Goal: Information Seeking & Learning: Learn about a topic

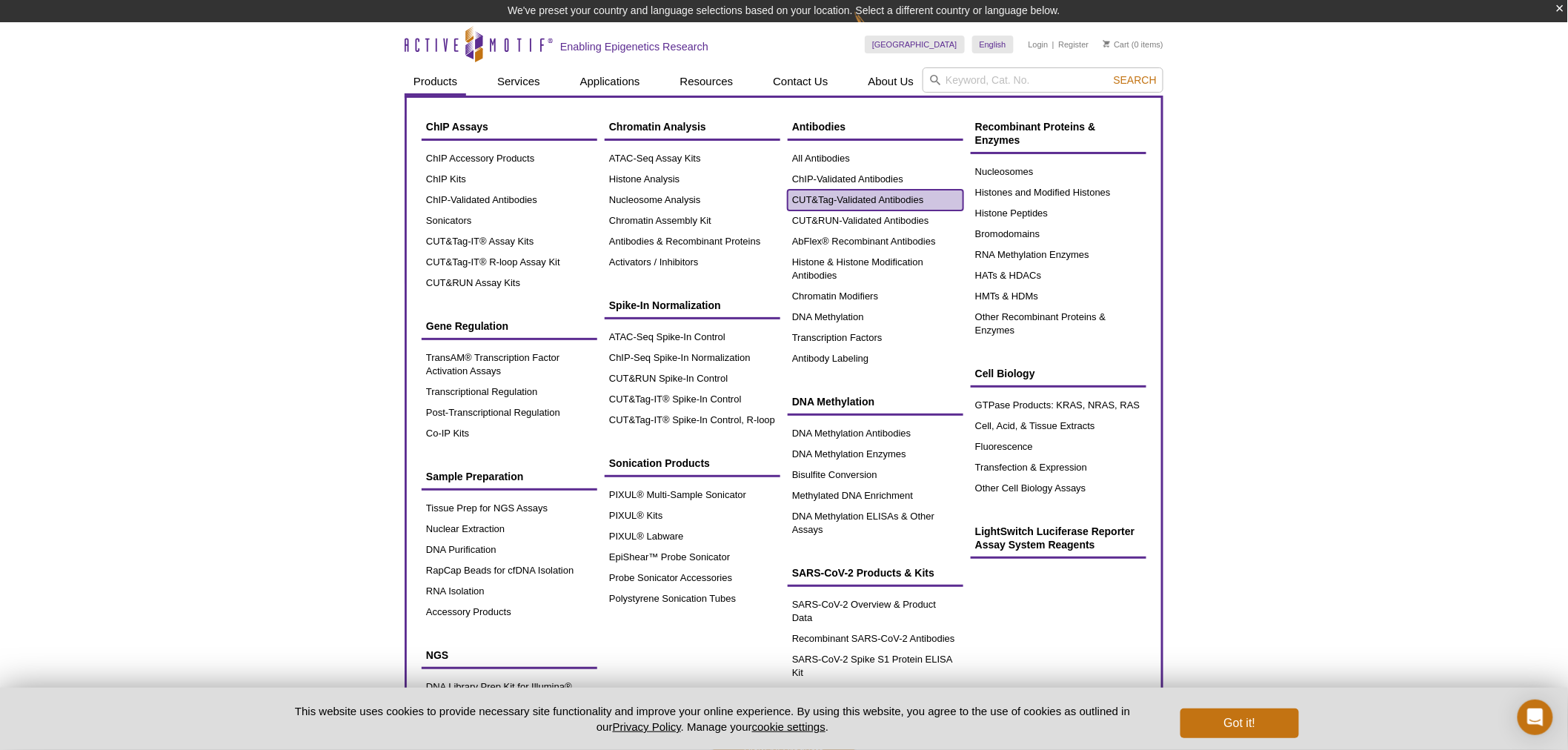
click at [828, 205] on link "CUT&Tag-Validated Antibodies" at bounding box center [875, 200] width 176 height 21
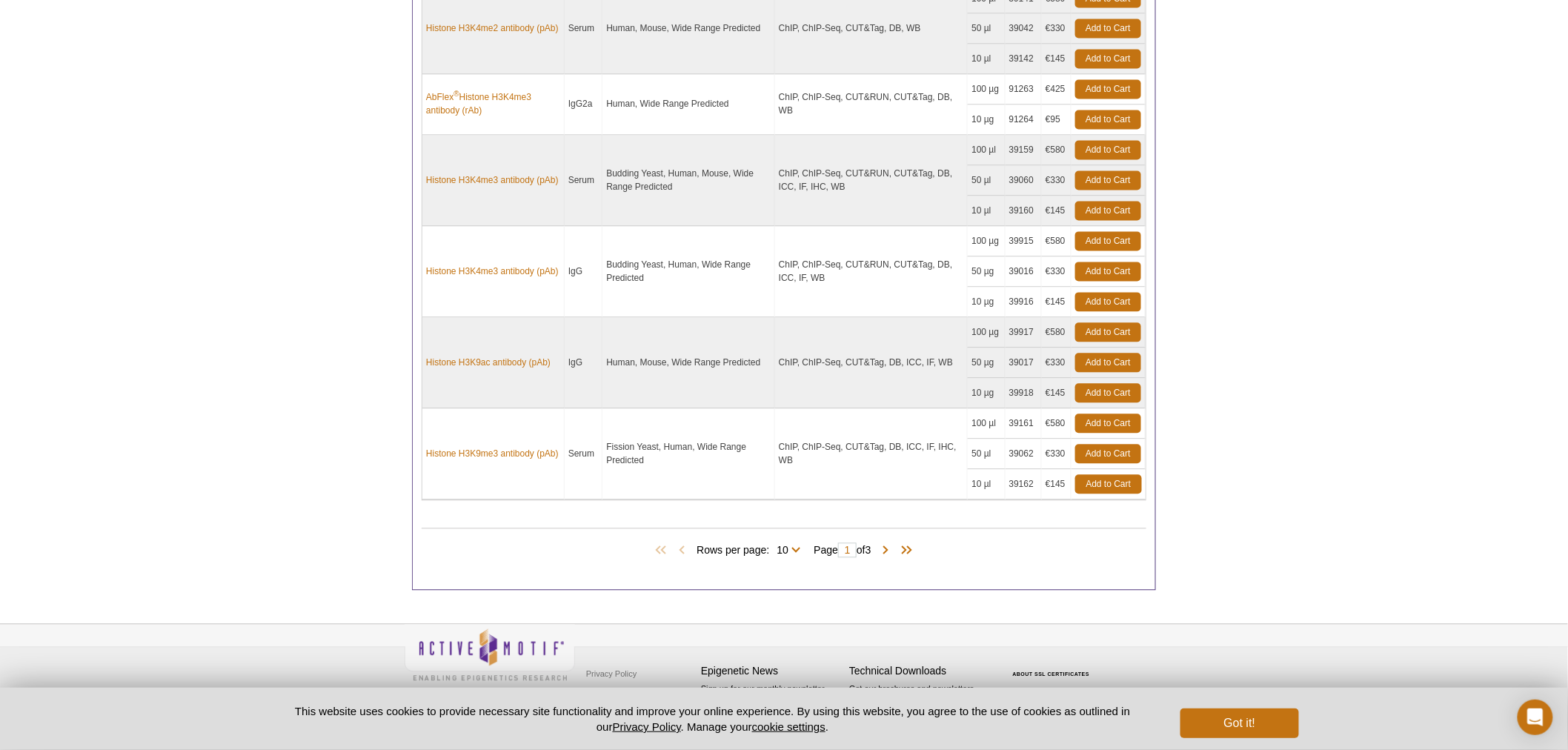
scroll to position [1168, 0]
click at [884, 547] on span at bounding box center [886, 552] width 15 height 15
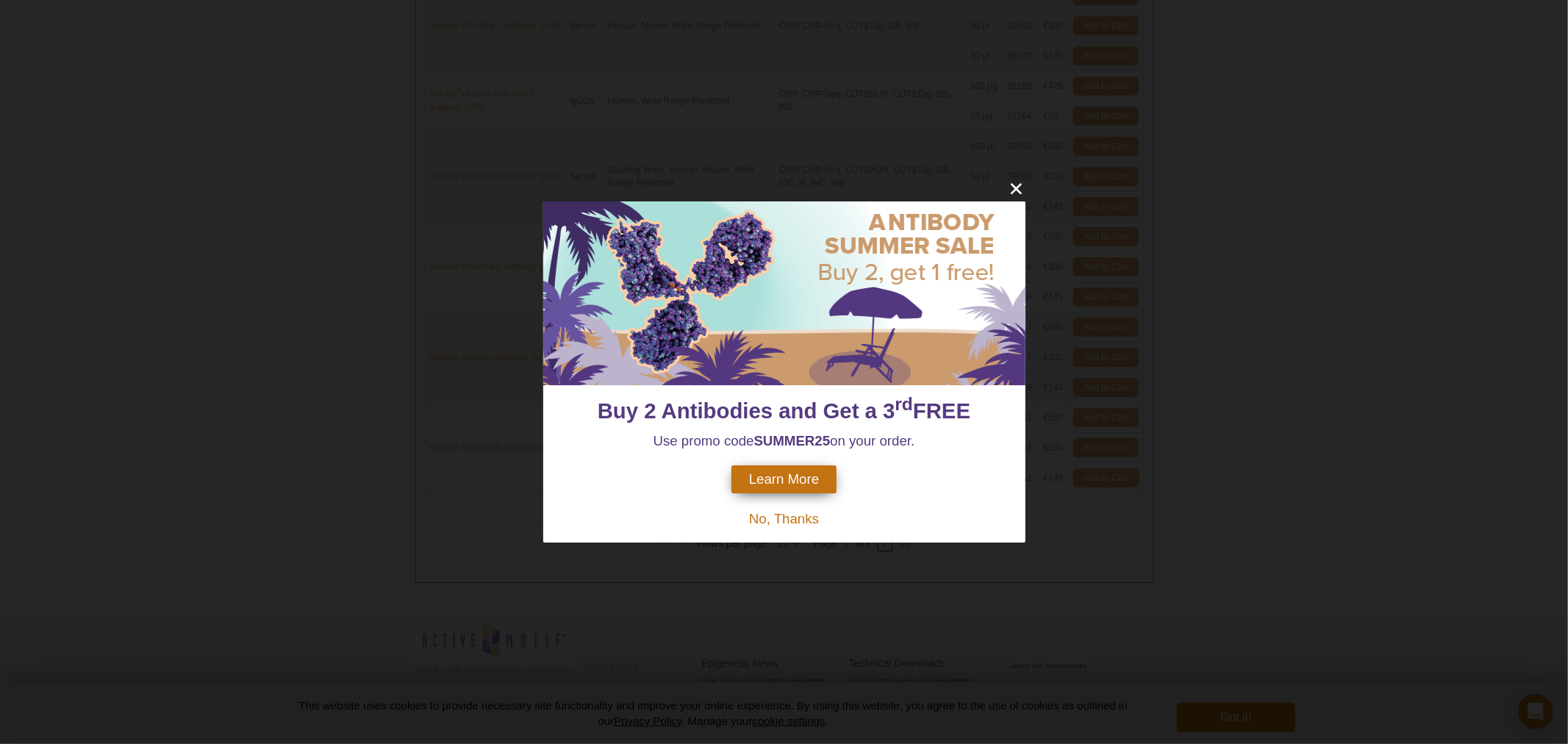
type input "2"
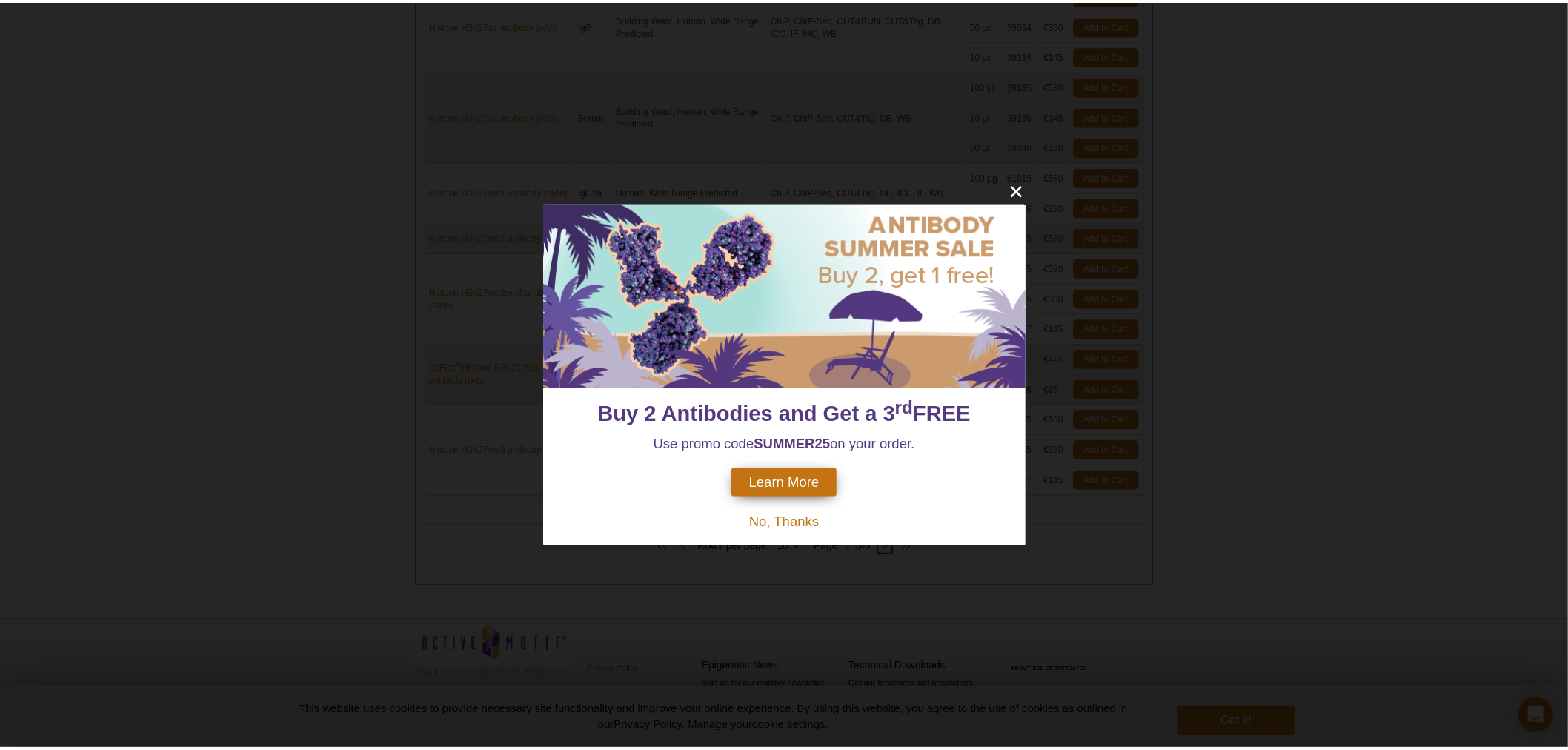
scroll to position [1108, 0]
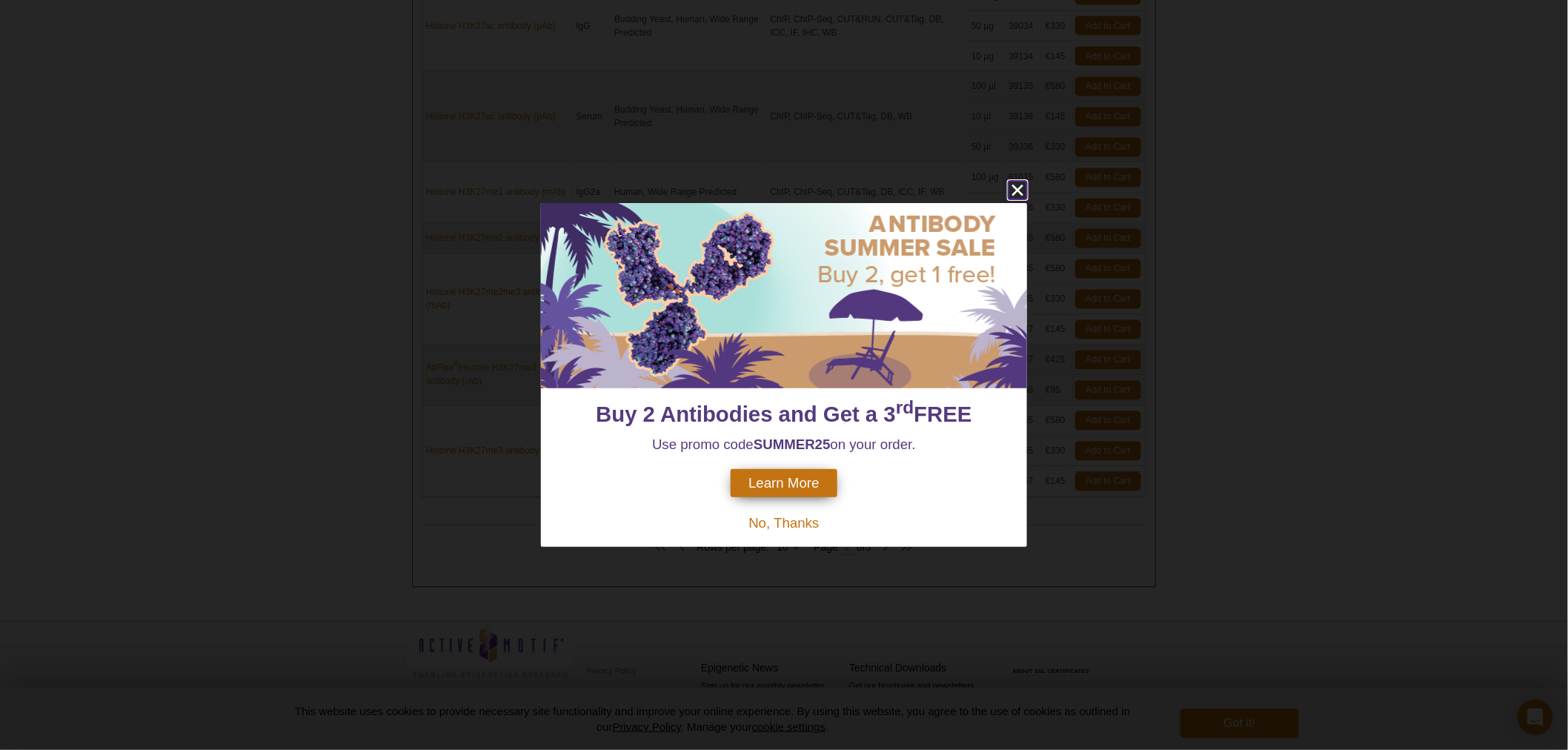
click at [1013, 193] on icon "close" at bounding box center [1018, 190] width 18 height 18
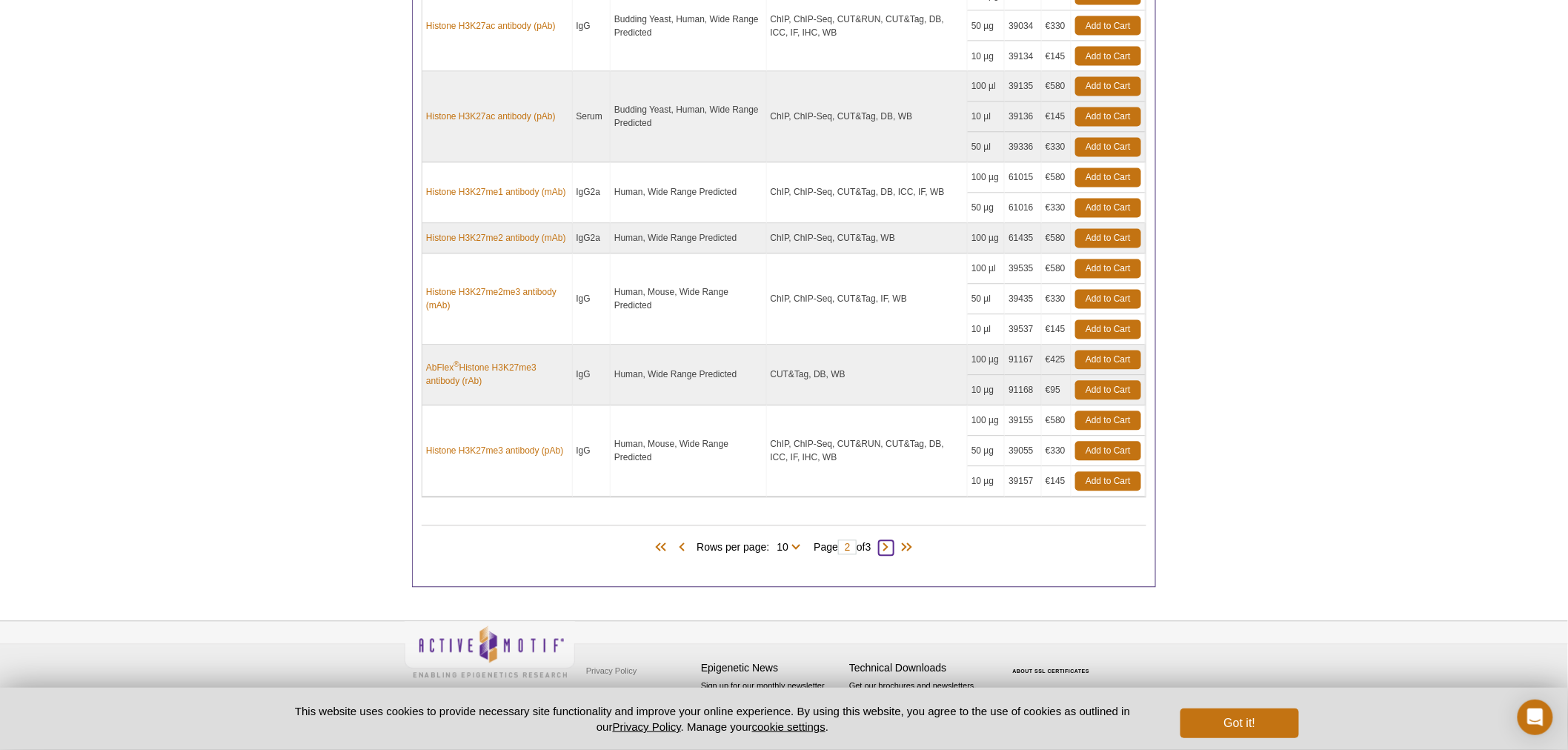
click at [893, 546] on span at bounding box center [886, 548] width 15 height 15
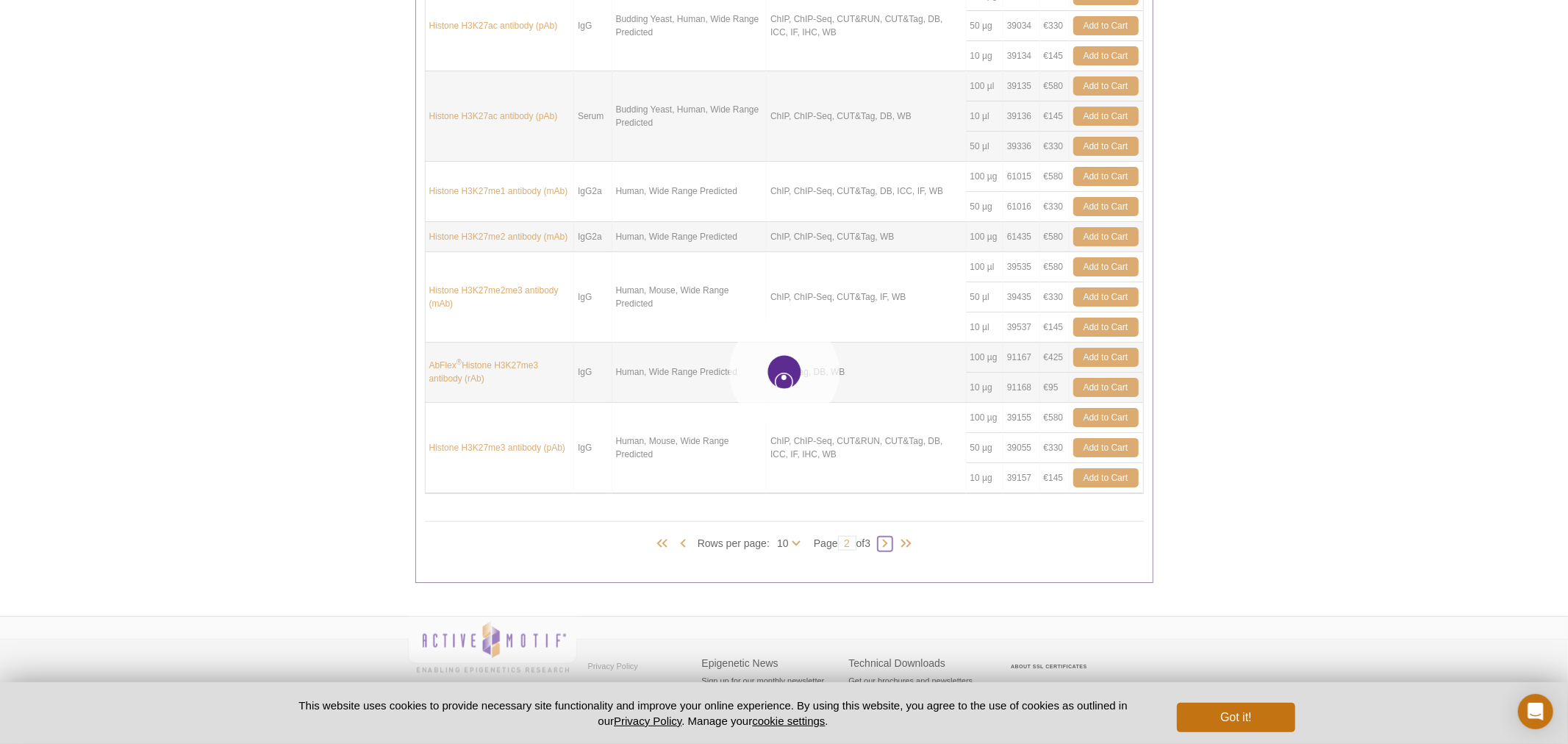
type input "3"
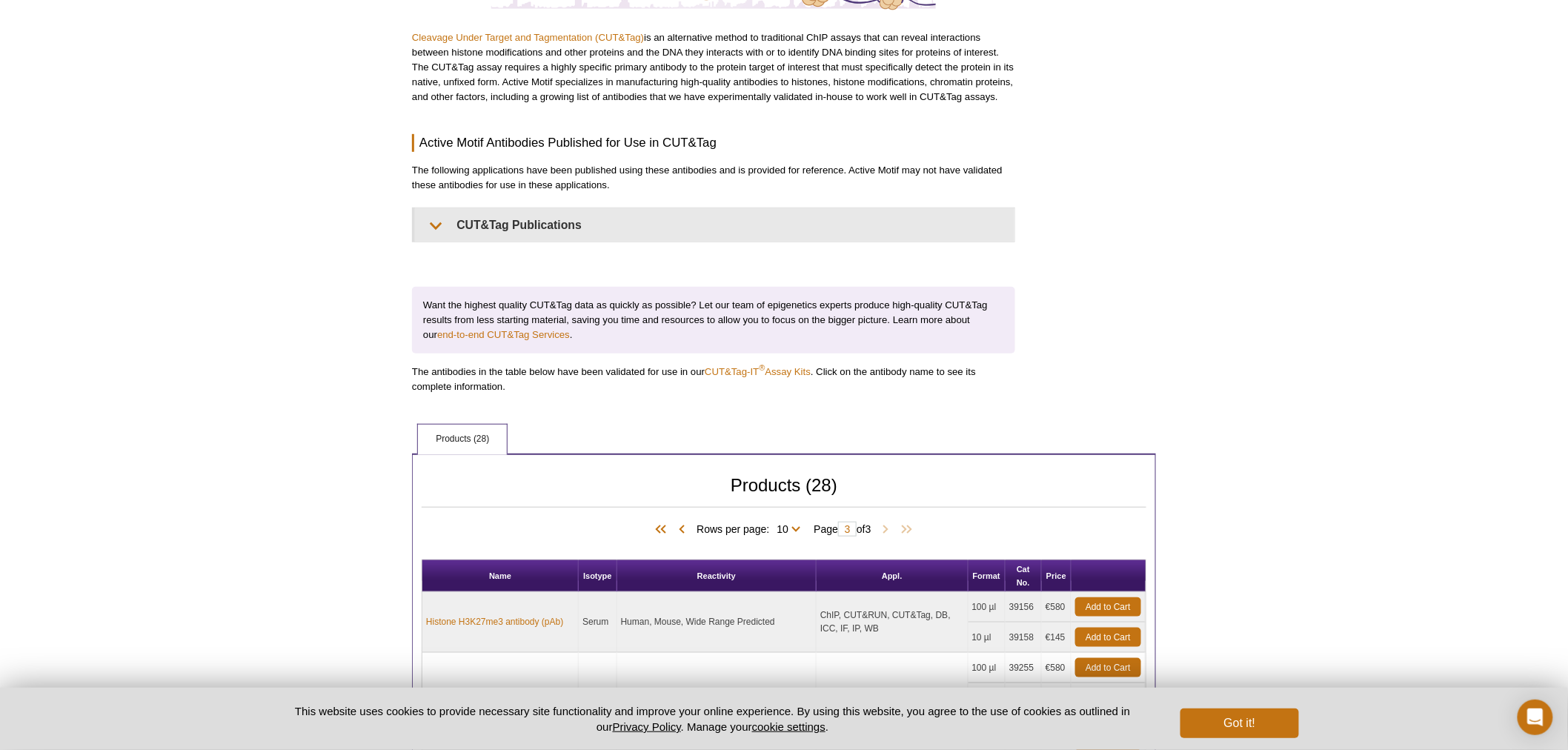
scroll to position [112, 0]
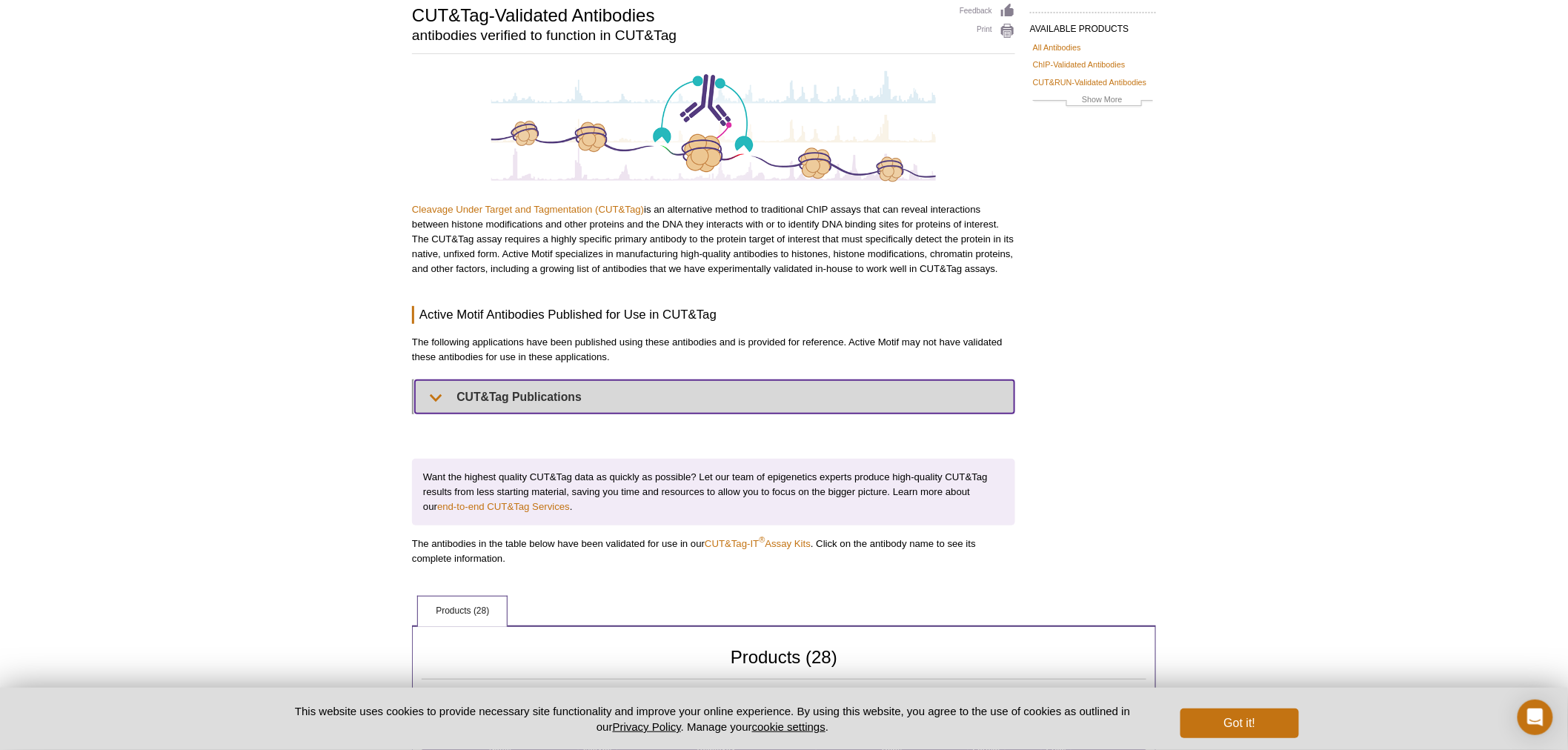
click at [426, 410] on summary "CUT&Tag Publications" at bounding box center [715, 397] width 600 height 33
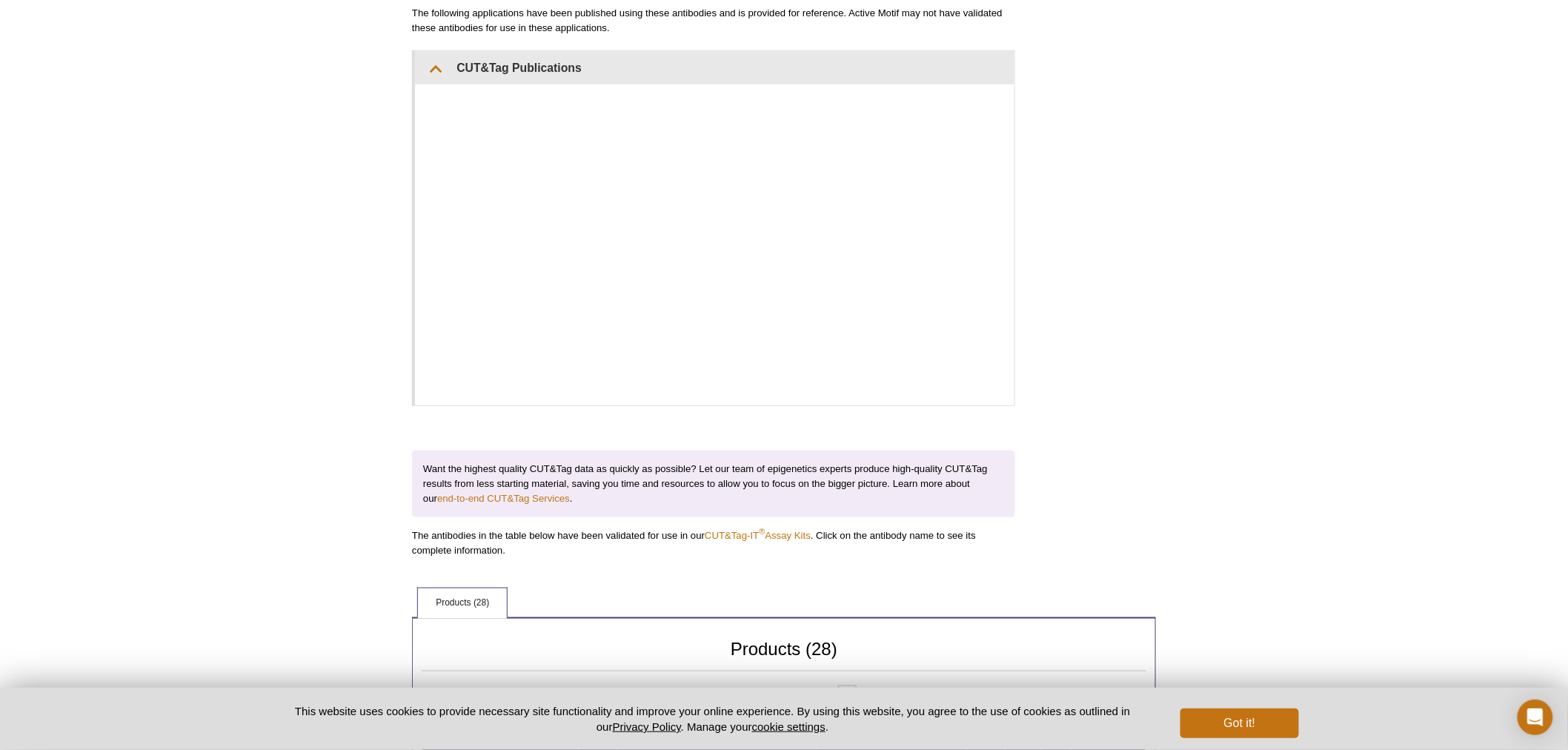
scroll to position [0, 0]
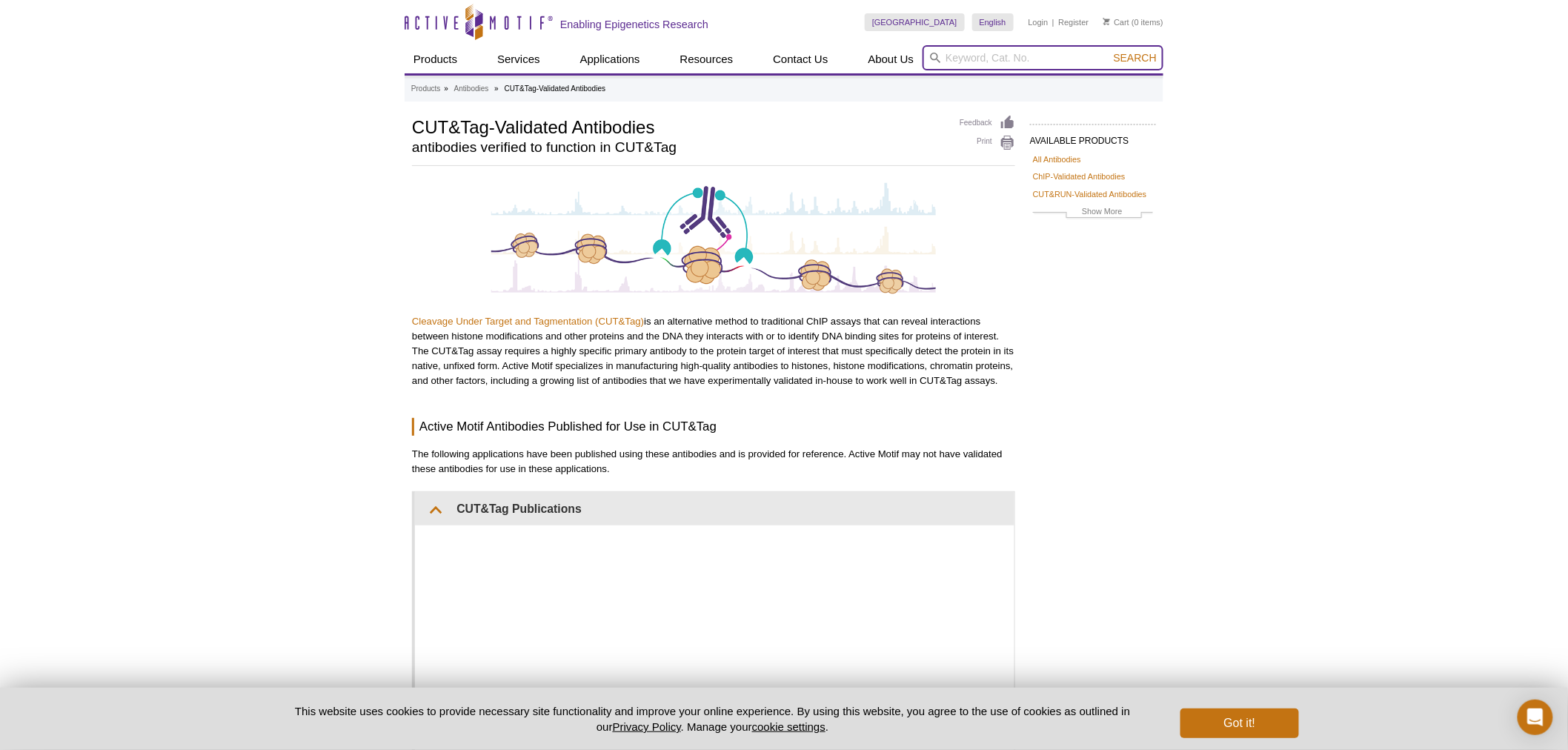
click at [1030, 59] on input "search" at bounding box center [1043, 57] width 241 height 25
type input "DNMT3A"
click at [1109, 51] on button "Search" at bounding box center [1135, 57] width 52 height 13
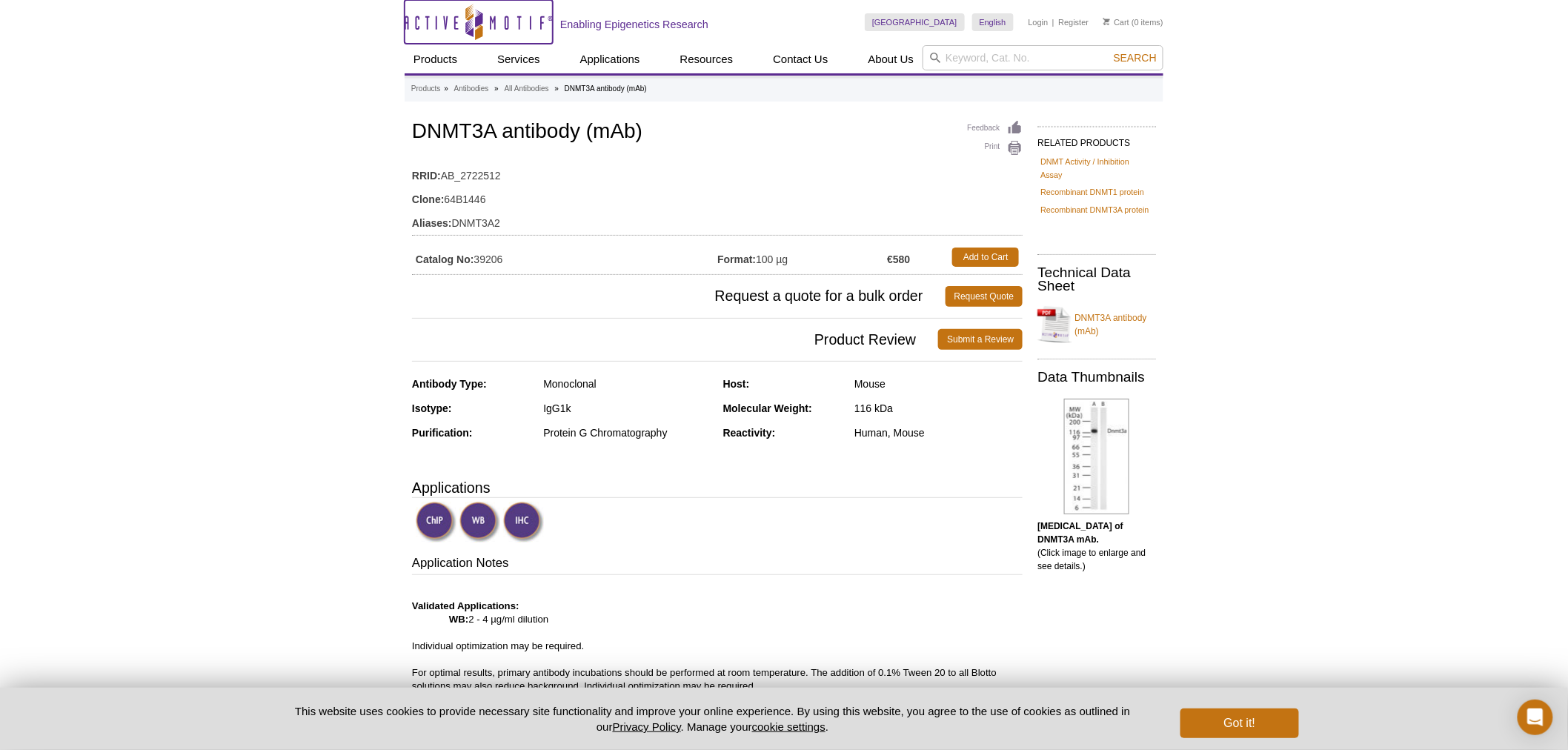
click at [503, 29] on icon "Active Motif Logo" at bounding box center [478, 22] width 148 height 36
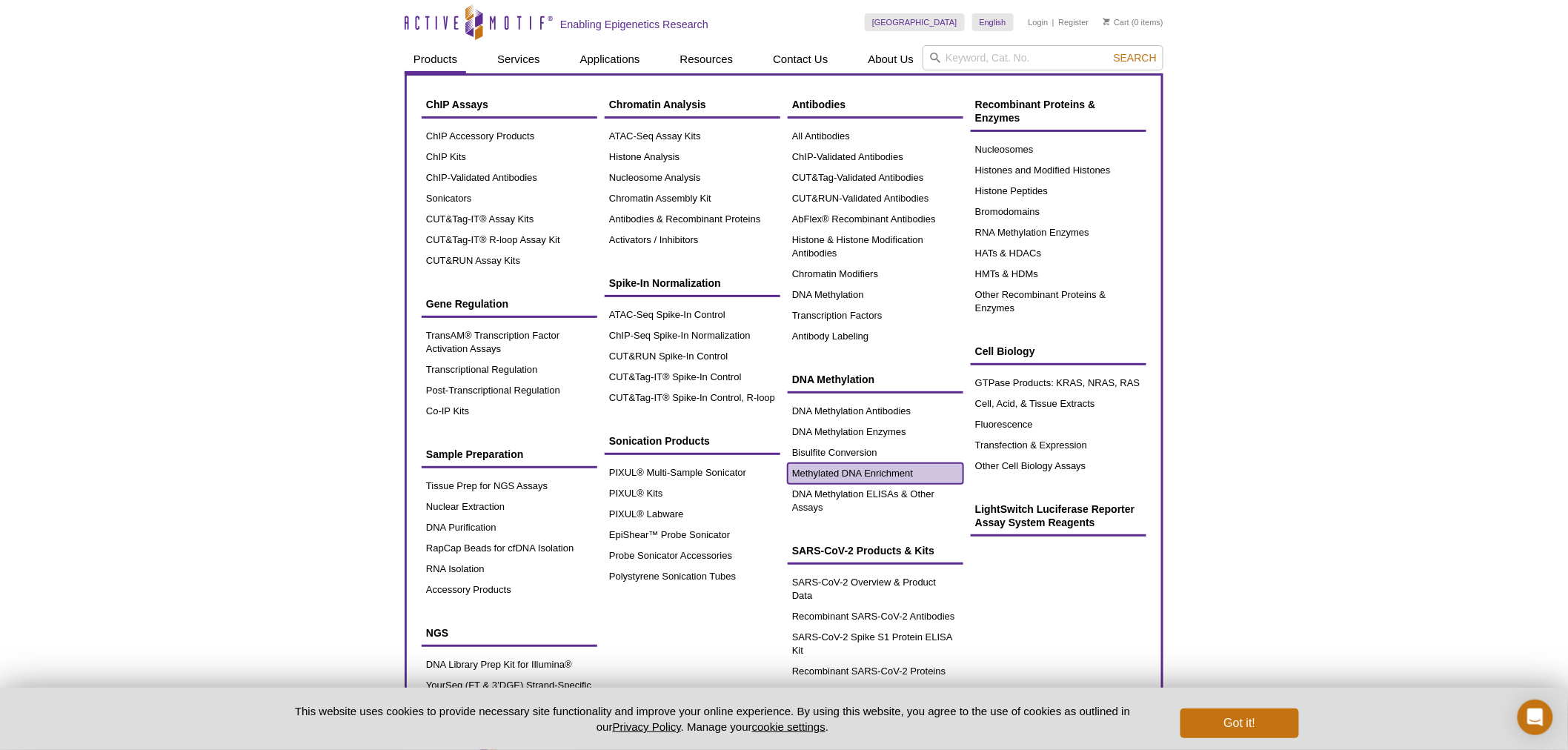
click at [875, 471] on link "Methylated DNA Enrichment" at bounding box center [875, 473] width 176 height 21
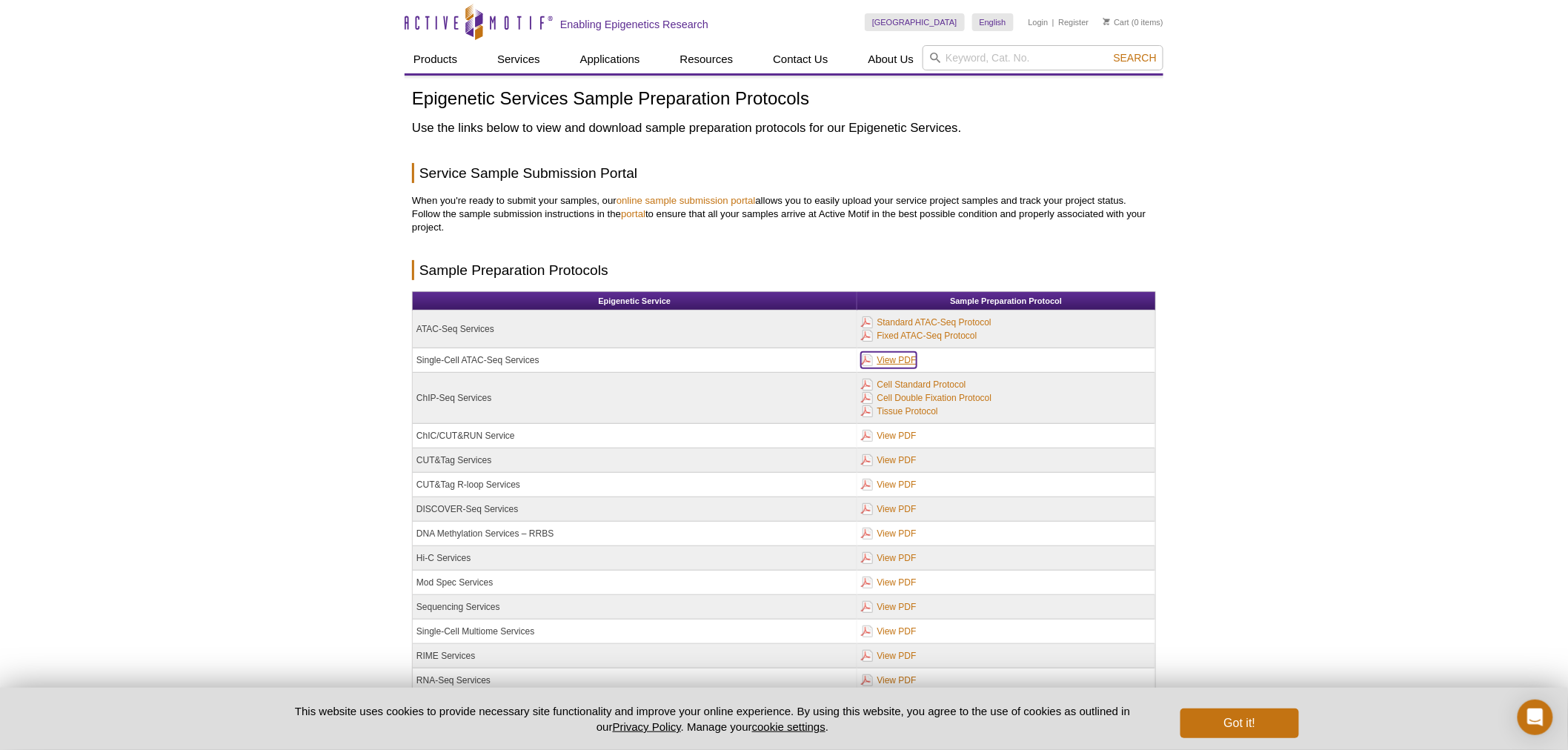
click at [886, 360] on link "View PDF" at bounding box center [888, 360] width 55 height 16
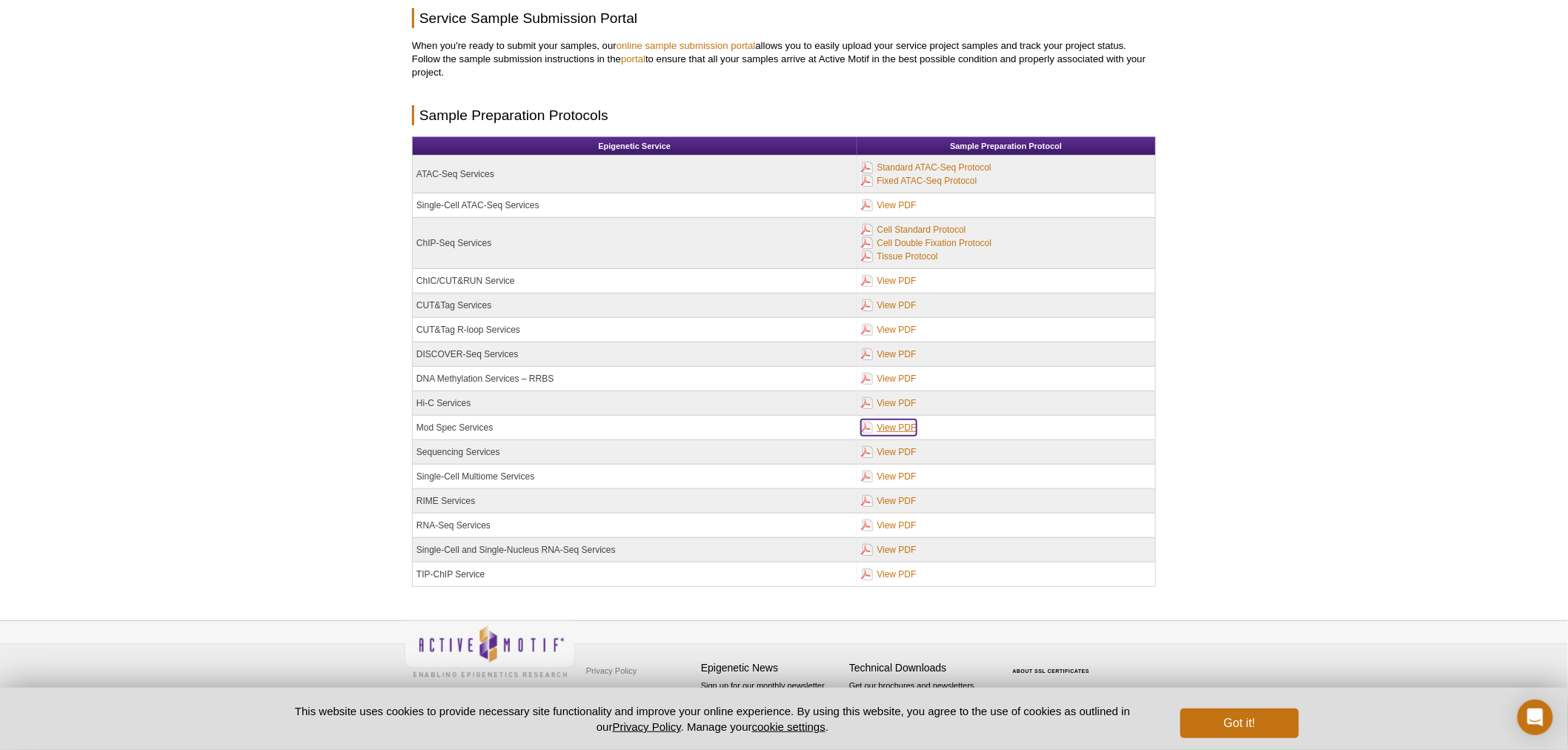
click at [886, 430] on link "View PDF" at bounding box center [888, 427] width 55 height 16
click at [961, 161] on link "Standard ATAC-Seq Protocol" at bounding box center [926, 167] width 130 height 16
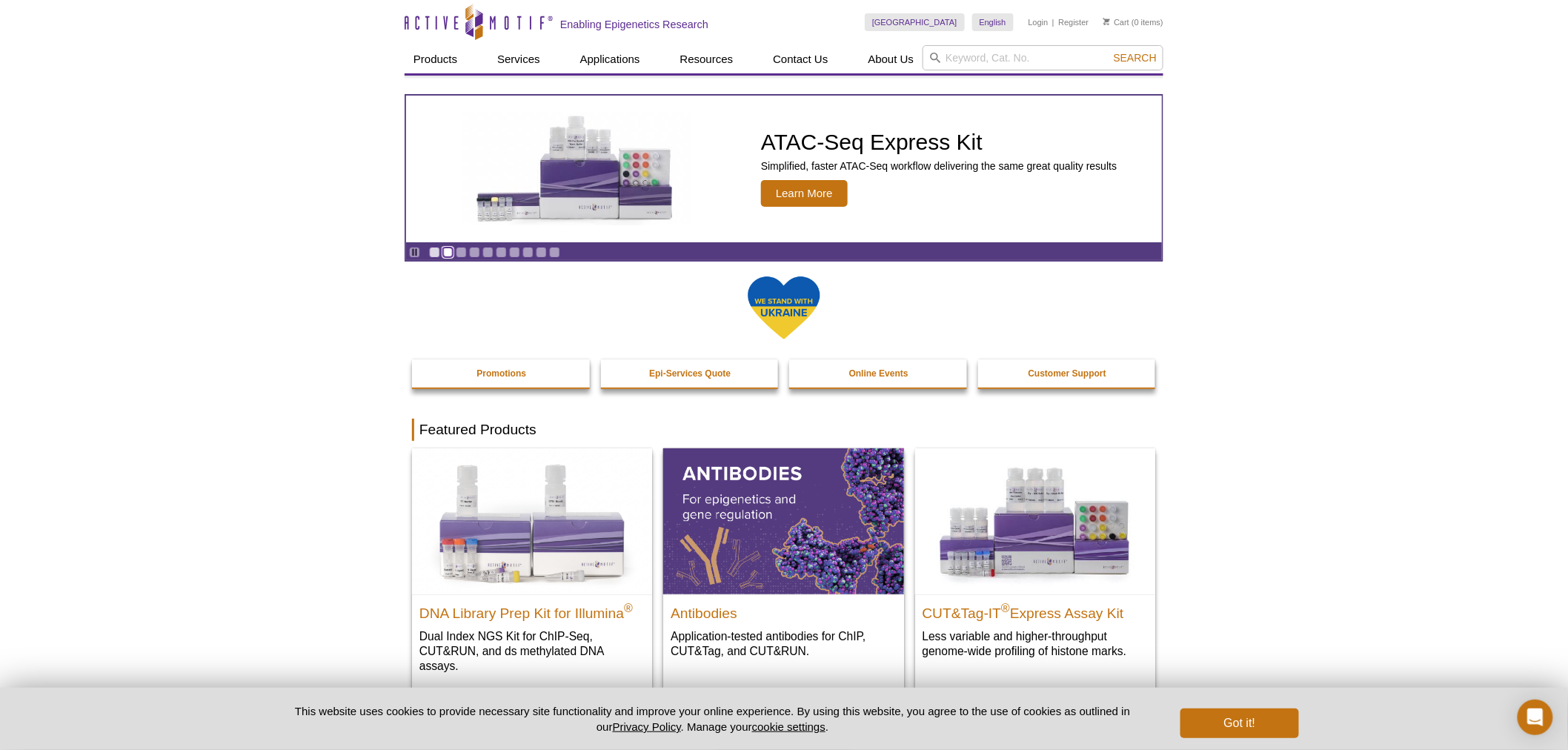
click at [442, 249] on link "Go to slide 2" at bounding box center [447, 252] width 11 height 11
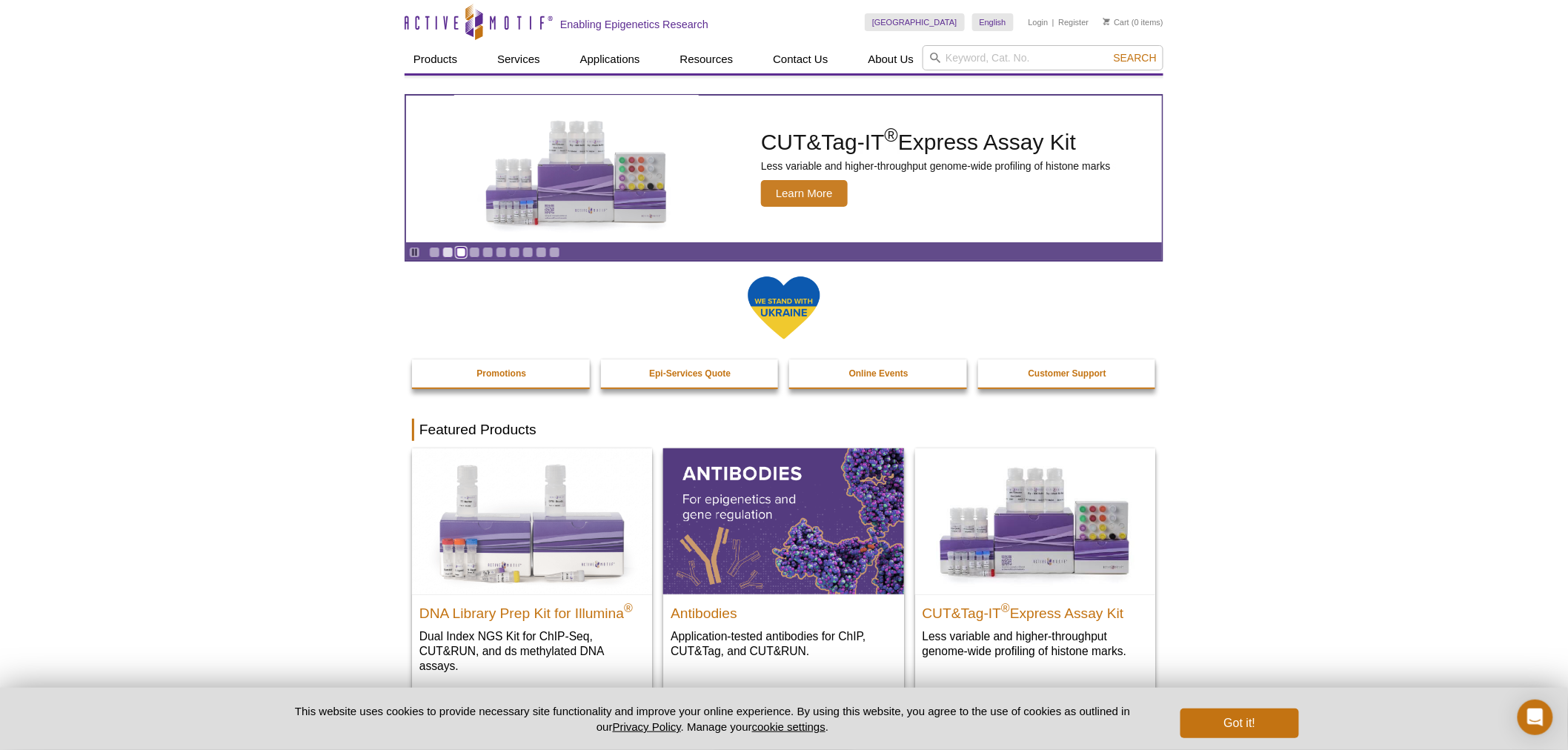
click at [461, 257] on link "Go to slide 3" at bounding box center [461, 252] width 11 height 11
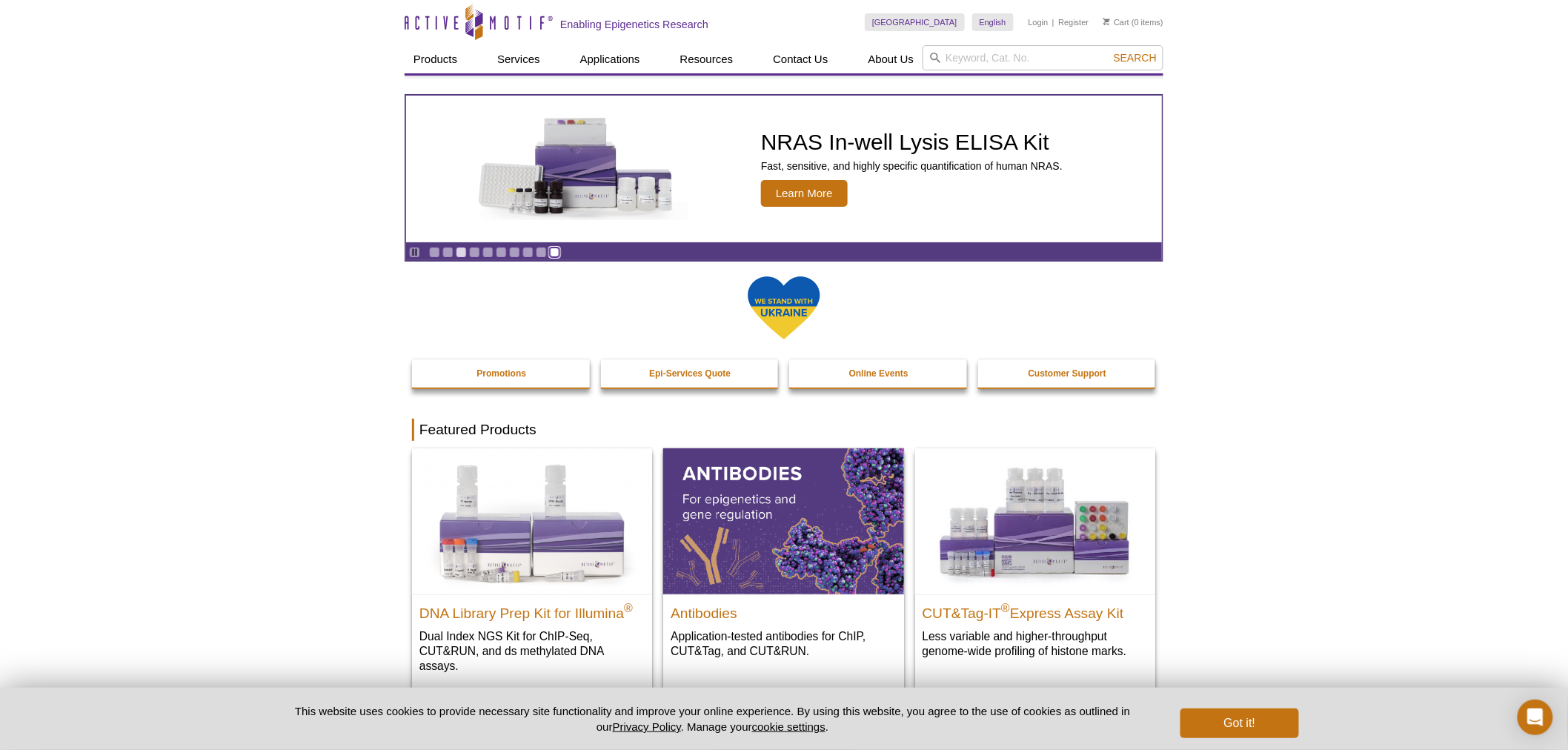
click at [558, 251] on link "Go to slide 10" at bounding box center [554, 252] width 11 height 11
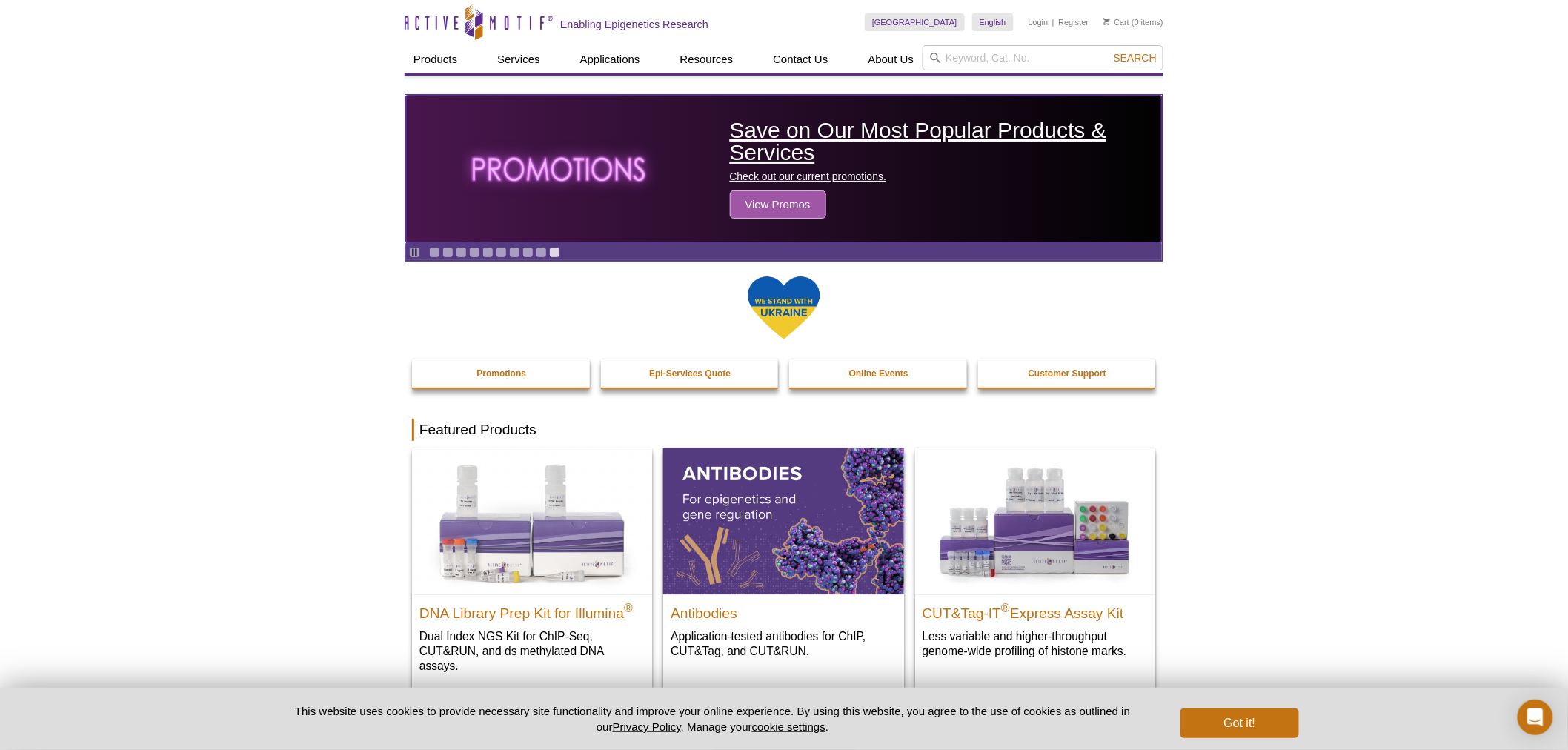
click at [835, 156] on h2 "Save on Our Most Popular Products & Services" at bounding box center [942, 141] width 425 height 44
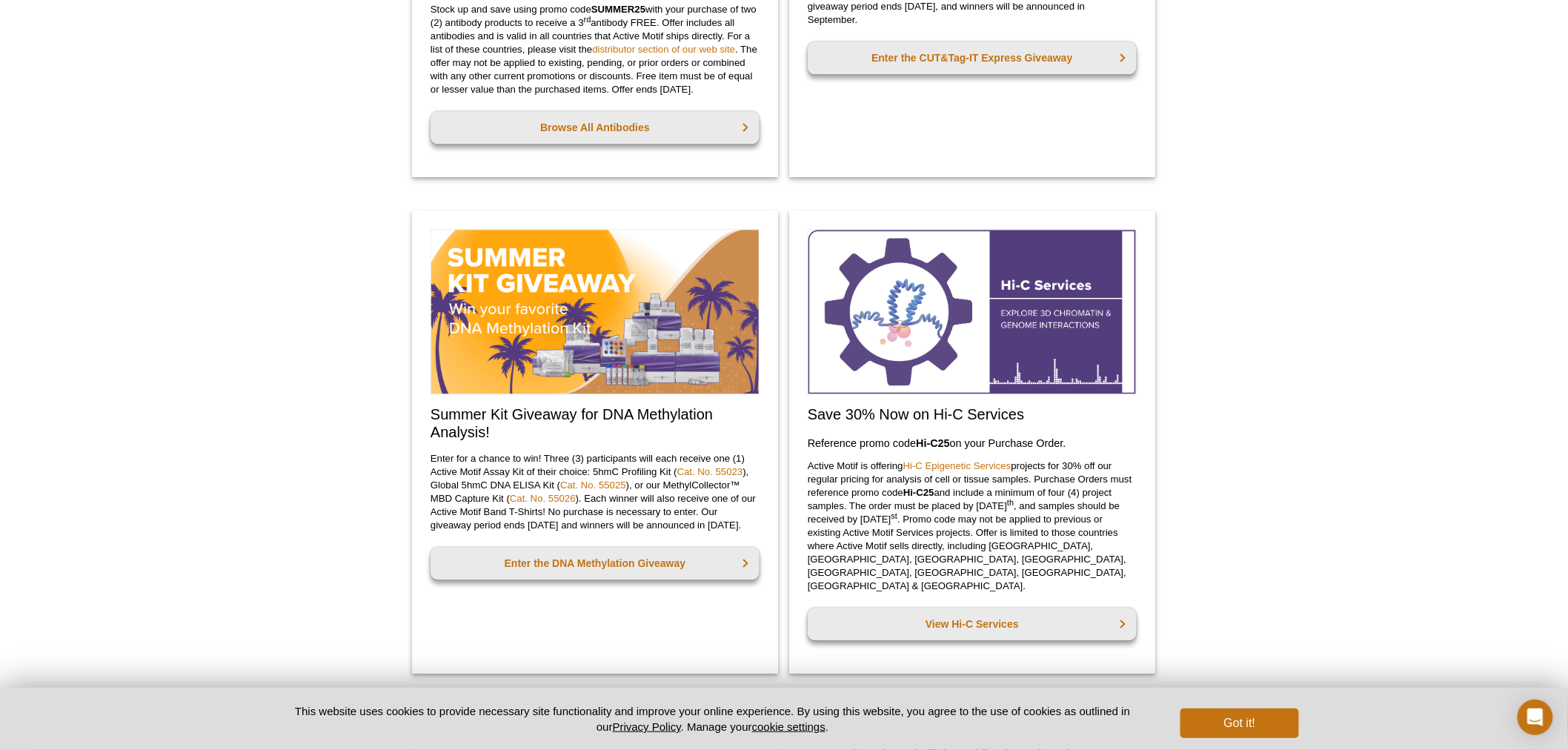
scroll to position [1565, 0]
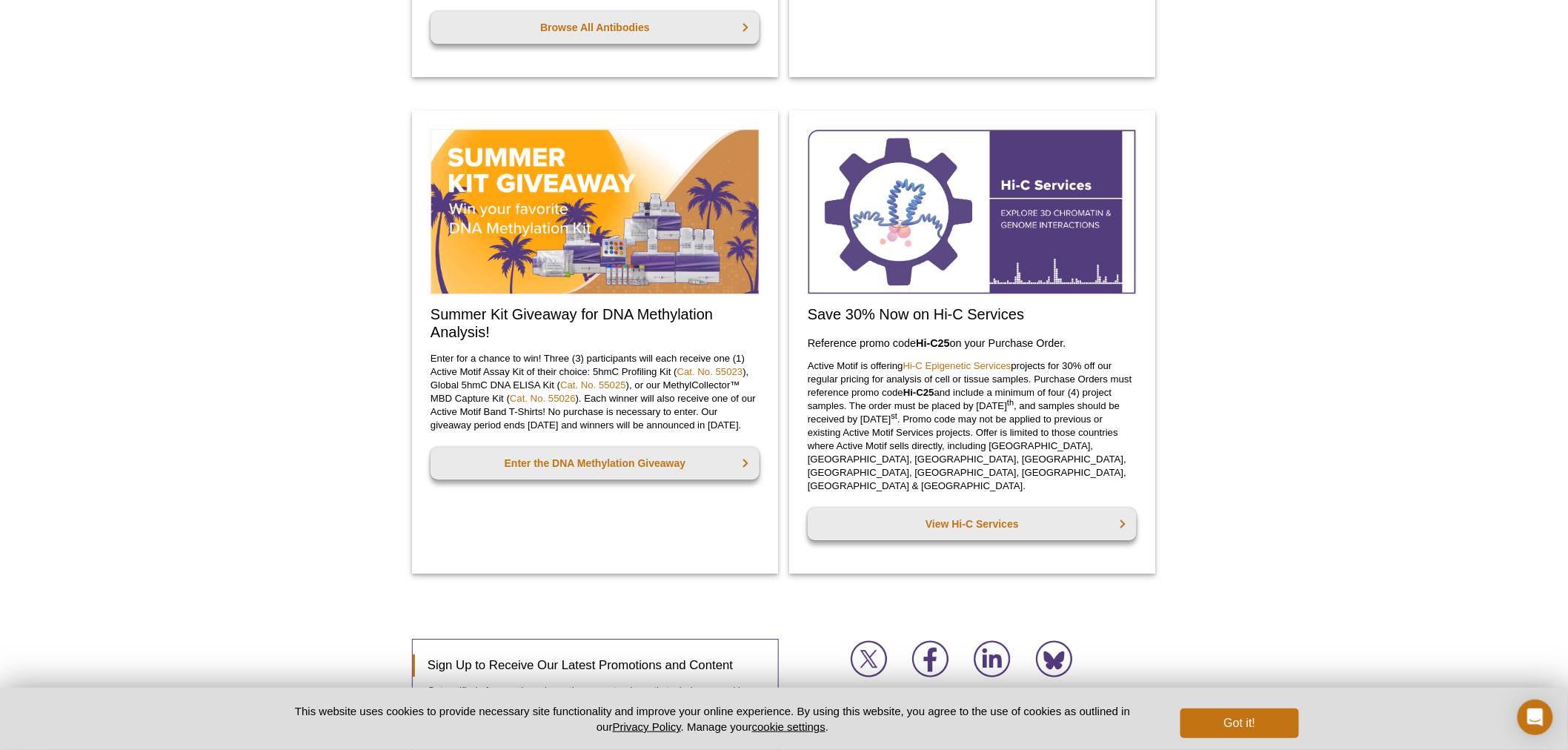
click at [663, 298] on div at bounding box center [595, 213] width 329 height 169
click at [623, 479] on link "Enter the DNA Methylation Giveaway" at bounding box center [595, 464] width 329 height 33
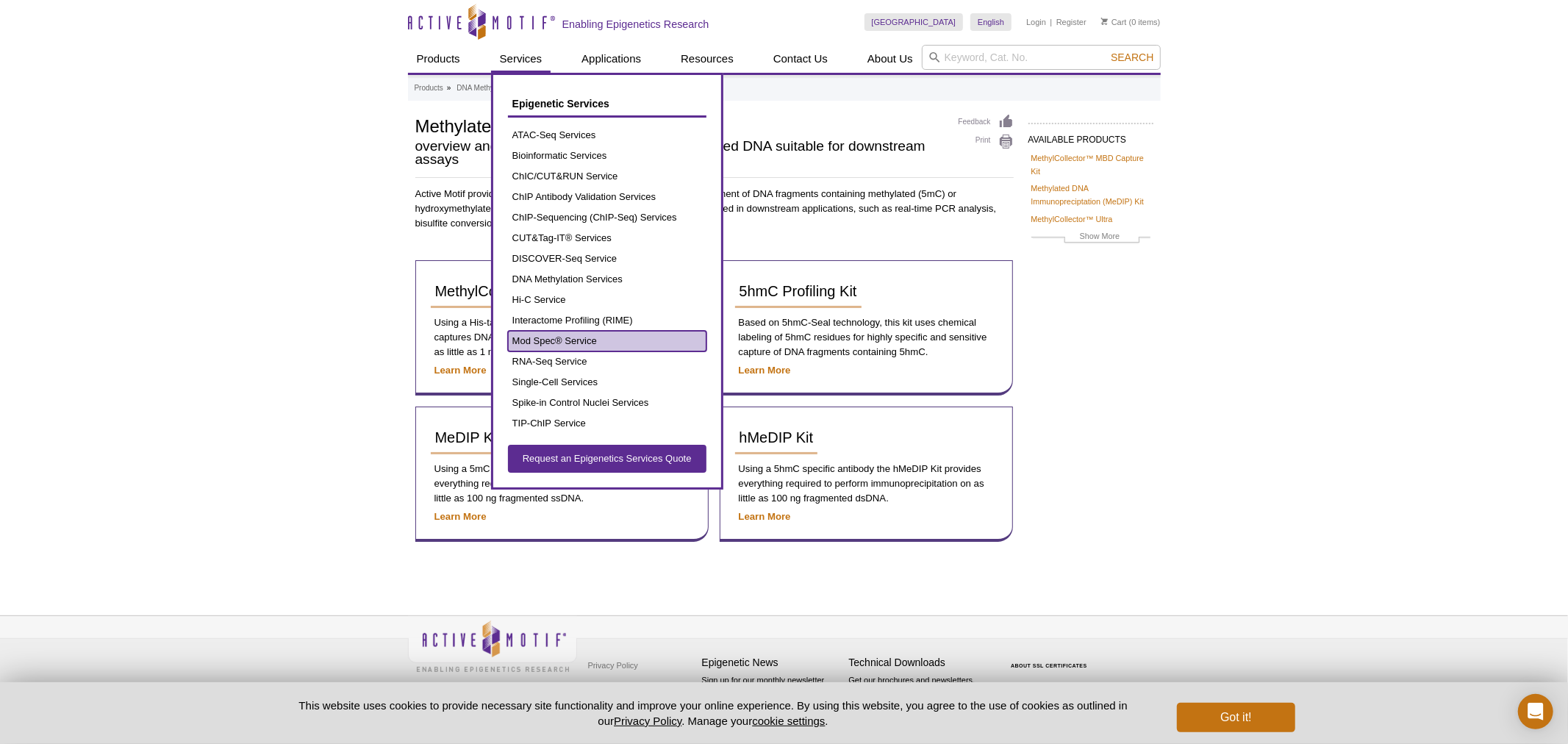
click at [567, 342] on link "Mod Spec® Service" at bounding box center [607, 341] width 199 height 21
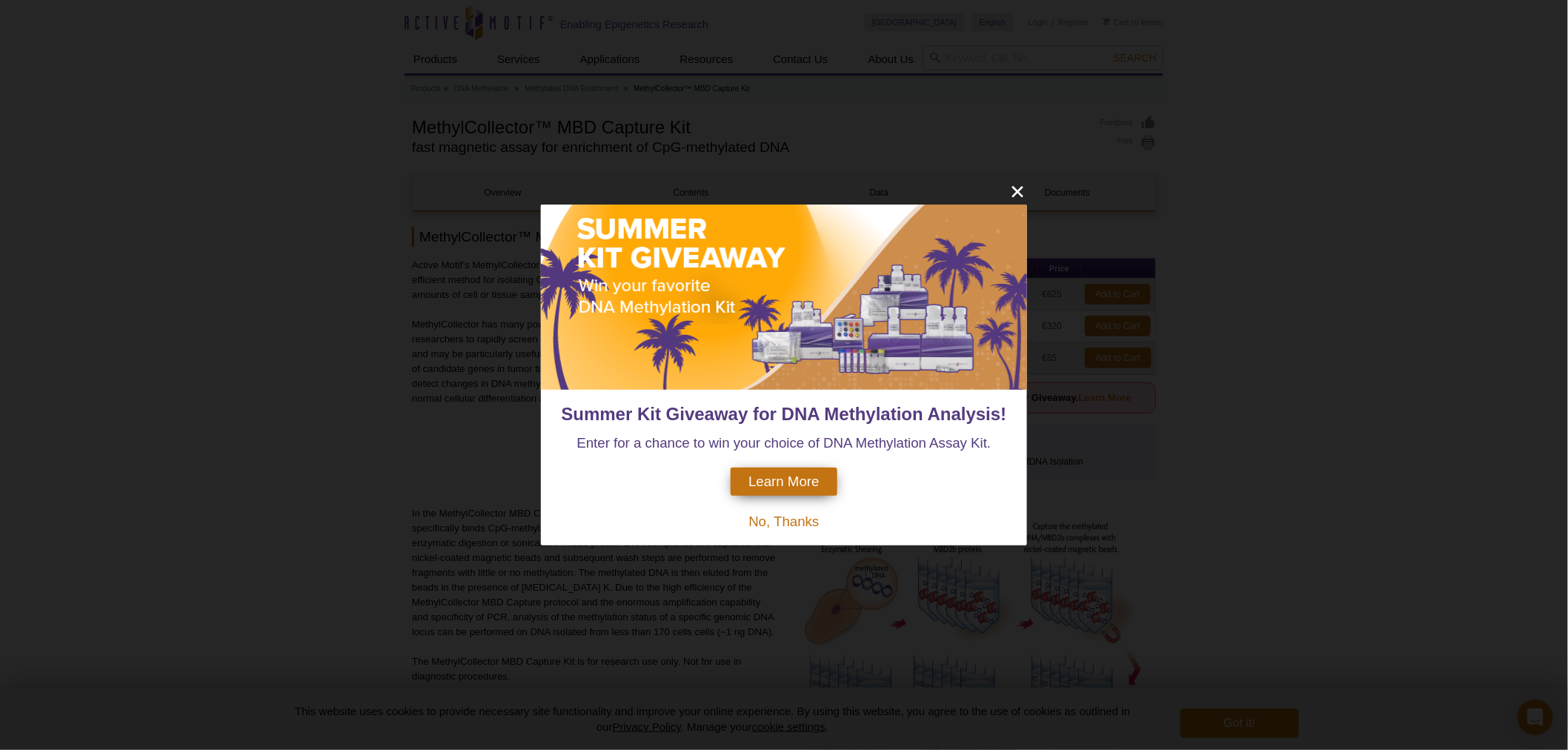
click at [1005, 194] on div "Summer Kit Giveaway for DNA Methylation Analysis! Enter for a chance to win you…" at bounding box center [784, 375] width 1568 height 750
click at [1029, 187] on link "Documents" at bounding box center [1068, 192] width 180 height 36
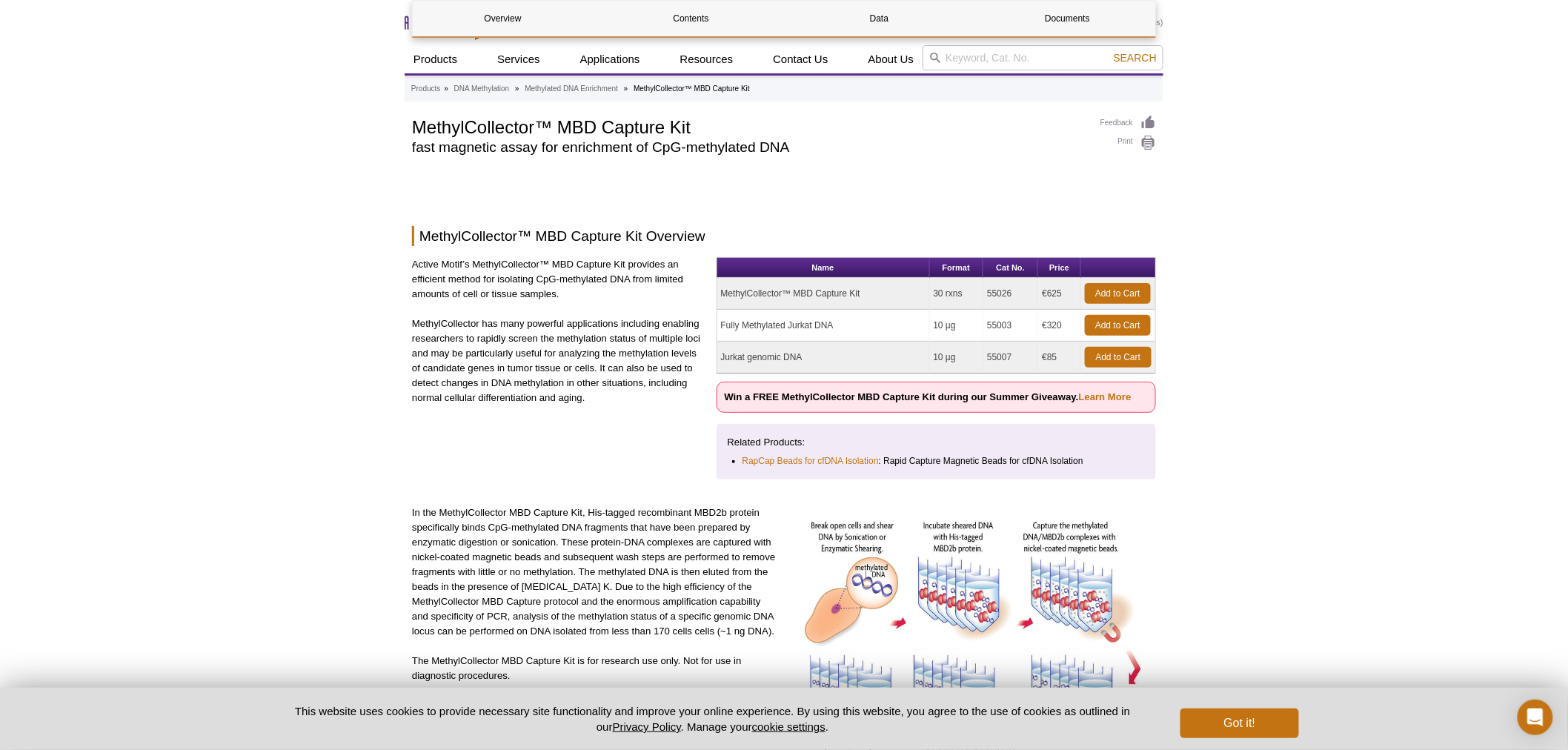
scroll to position [1503, 0]
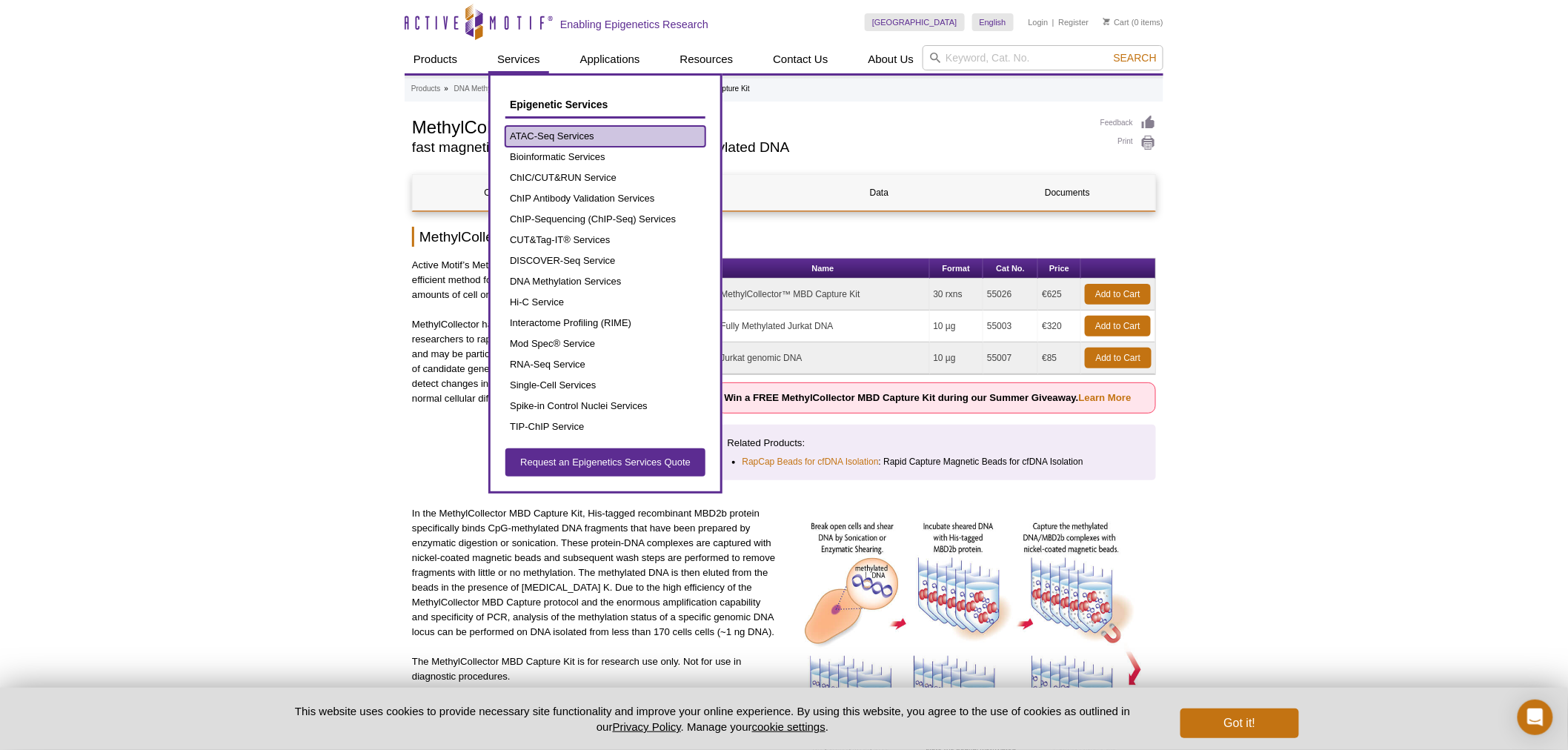
click at [564, 130] on link "ATAC-Seq Services" at bounding box center [605, 136] width 200 height 21
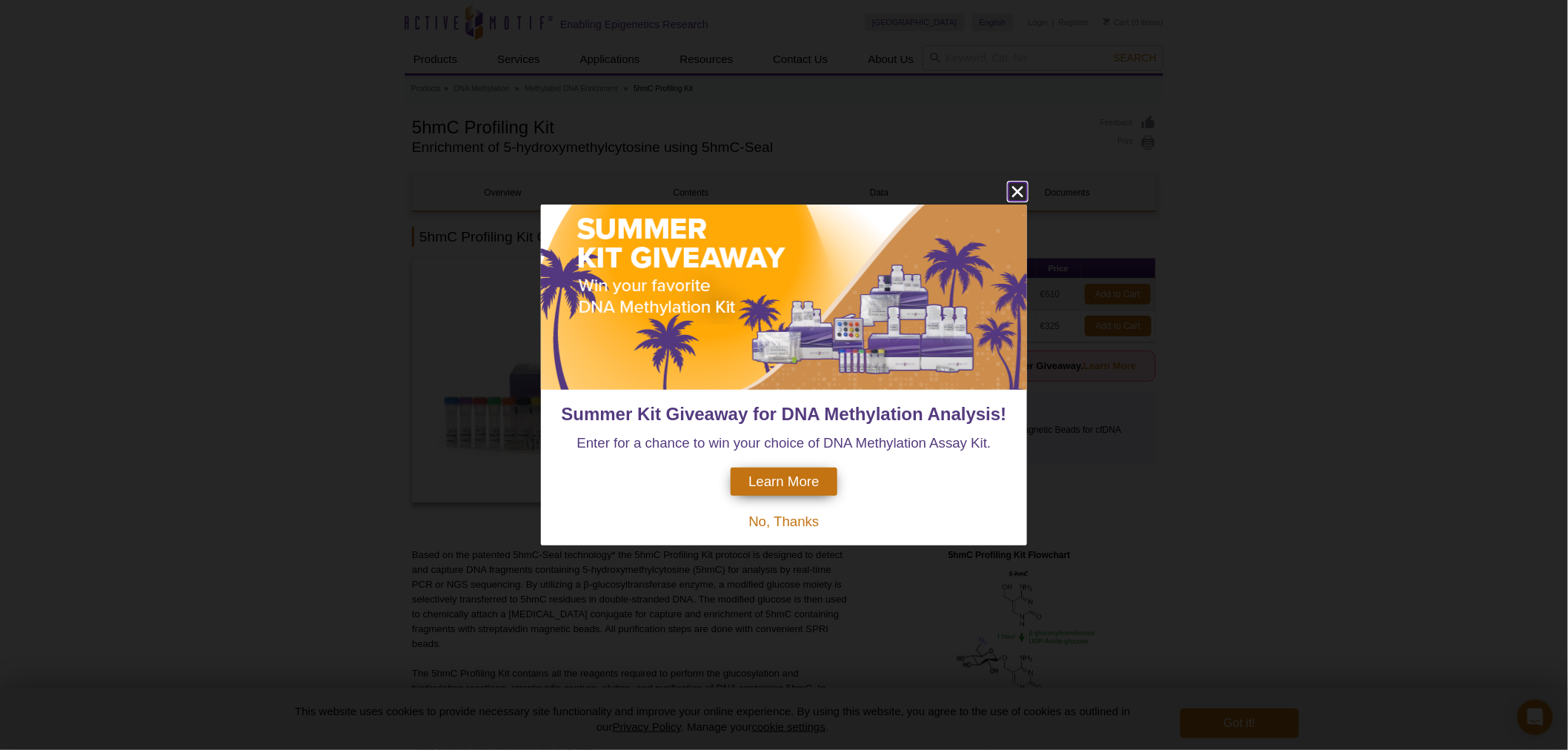
click at [1012, 193] on icon "close" at bounding box center [1018, 191] width 18 height 18
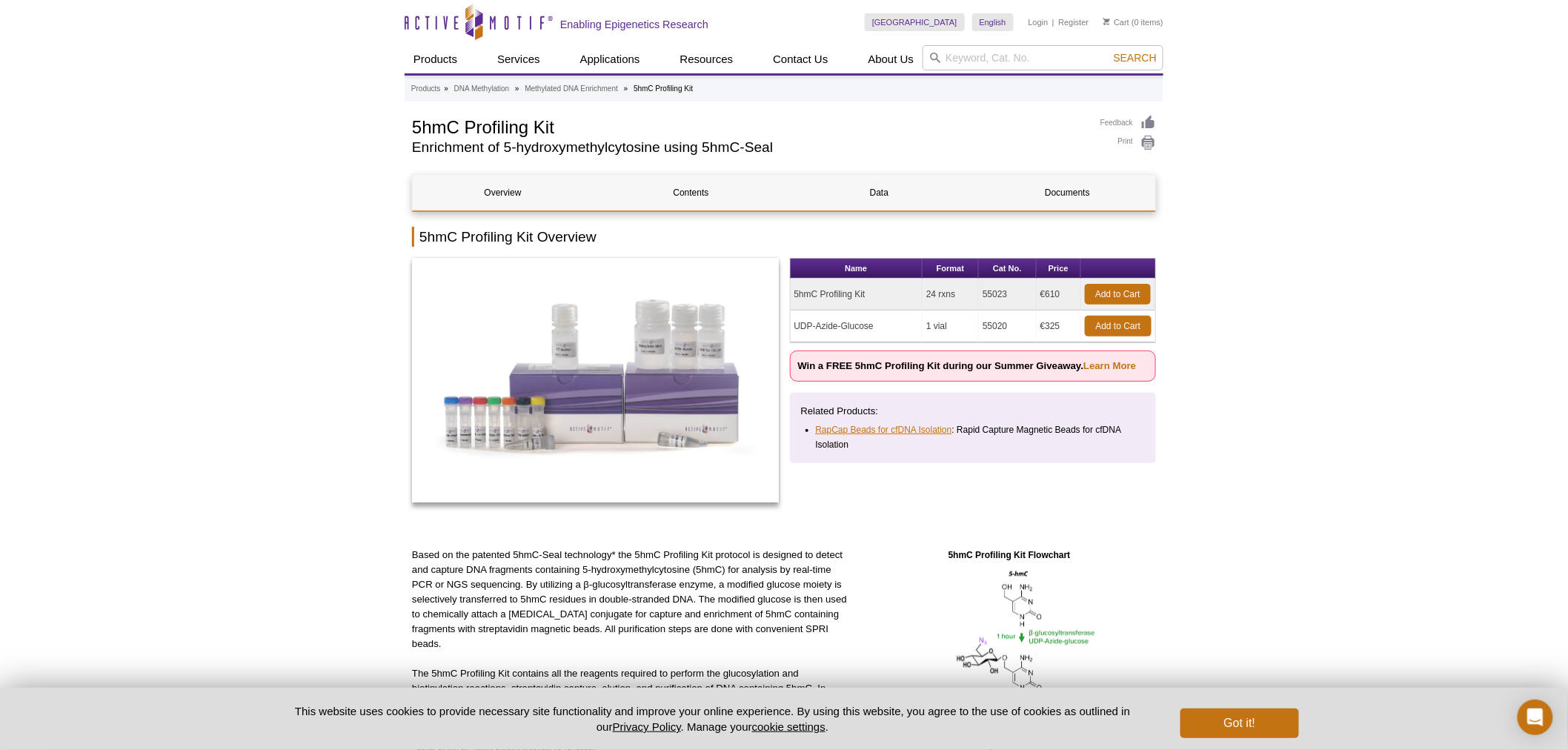
scroll to position [411, 0]
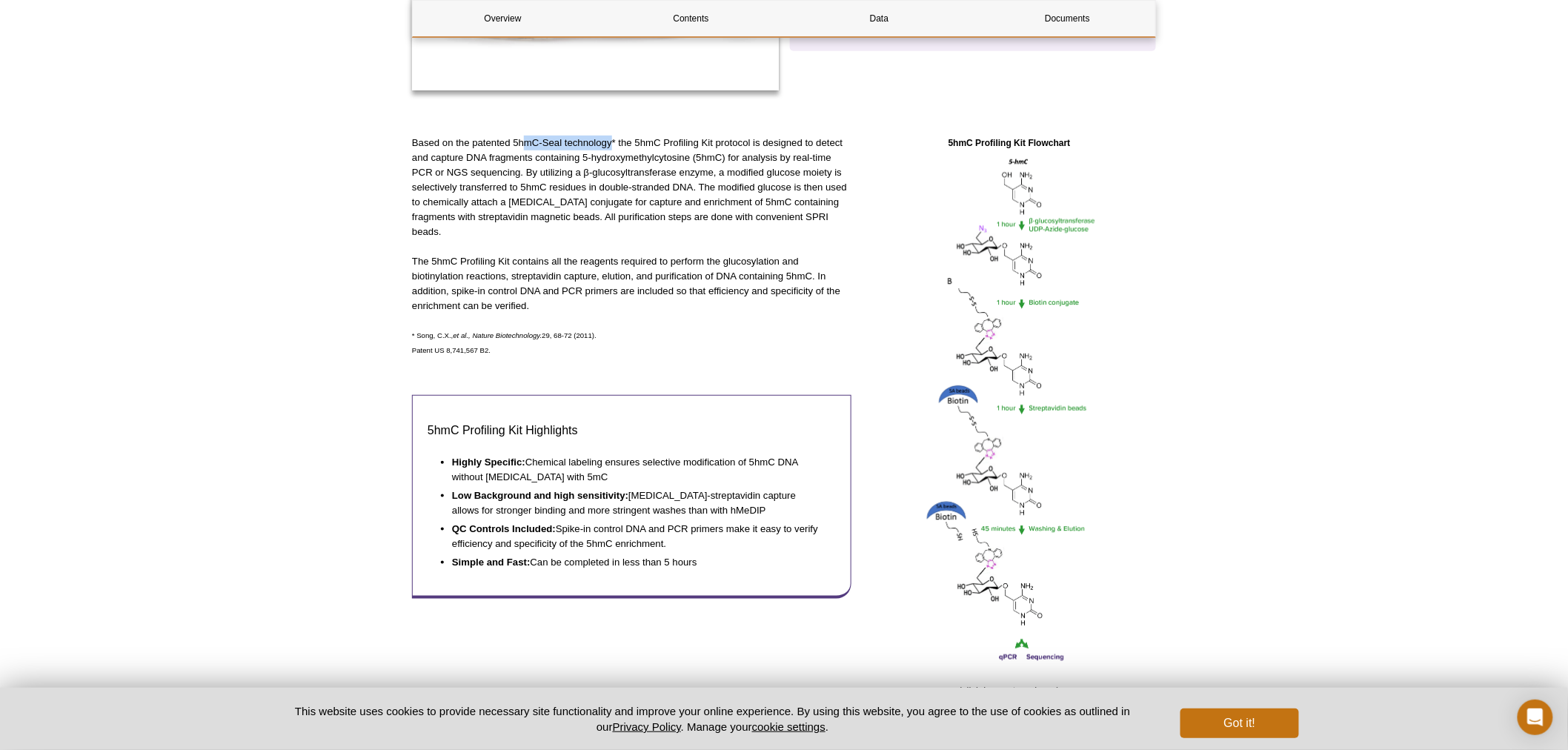
drag, startPoint x: 611, startPoint y: 142, endPoint x: 526, endPoint y: 143, distance: 85.0
click at [526, 143] on p "Based on the patented 5hmC-Seal technology* the 5hmC Profiling Kit protocol is …" at bounding box center [631, 187] width 439 height 104
click at [519, 143] on p "Based on the patented 5hmC-Seal technology* the 5hmC Profiling Kit protocol is …" at bounding box center [631, 187] width 439 height 104
drag, startPoint x: 514, startPoint y: 141, endPoint x: 614, endPoint y: 141, distance: 100.0
click at [614, 141] on p "Based on the patented 5hmC-Seal technology* the 5hmC Profiling Kit protocol is …" at bounding box center [631, 187] width 439 height 104
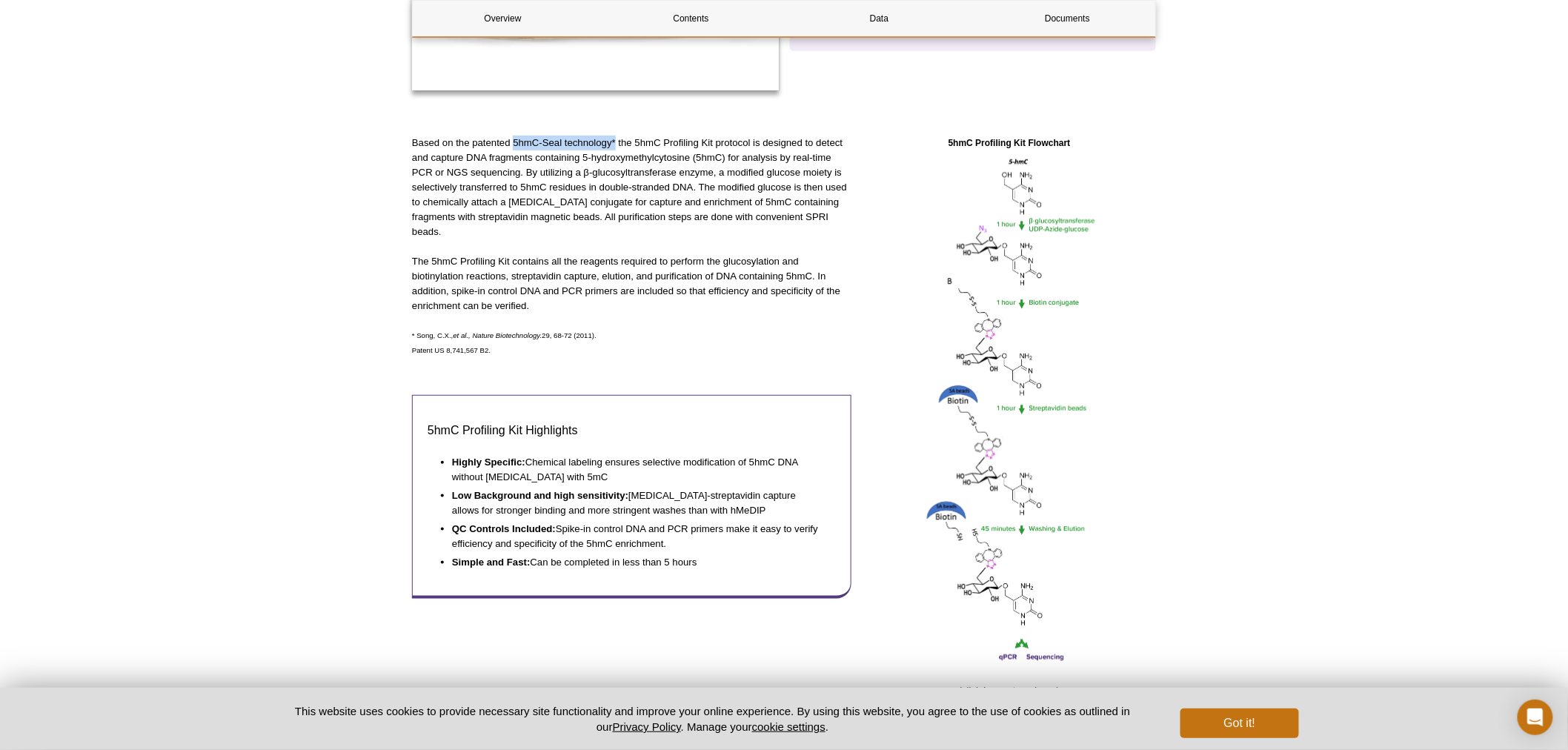
copy p "5hmC-Seal technology*"
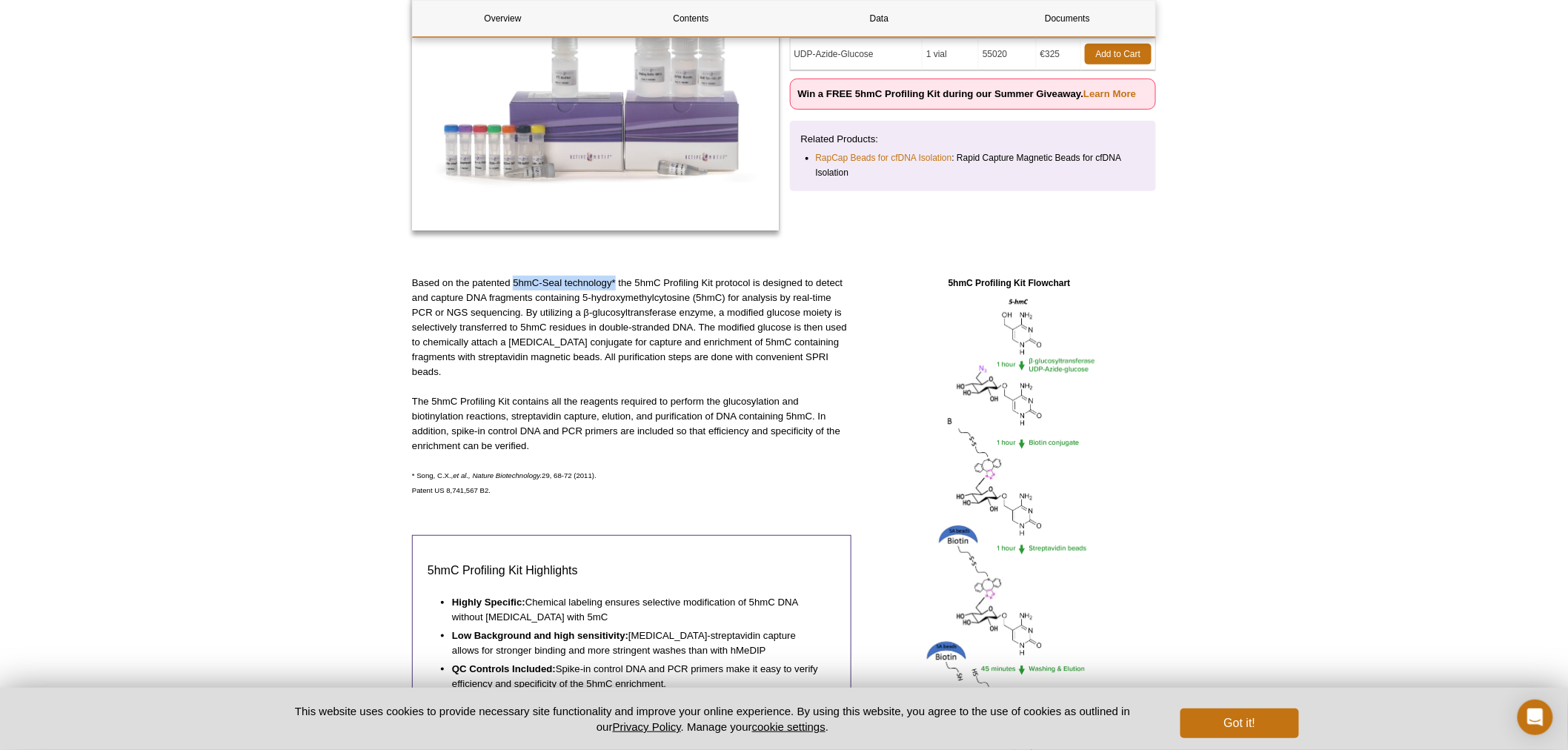
scroll to position [0, 0]
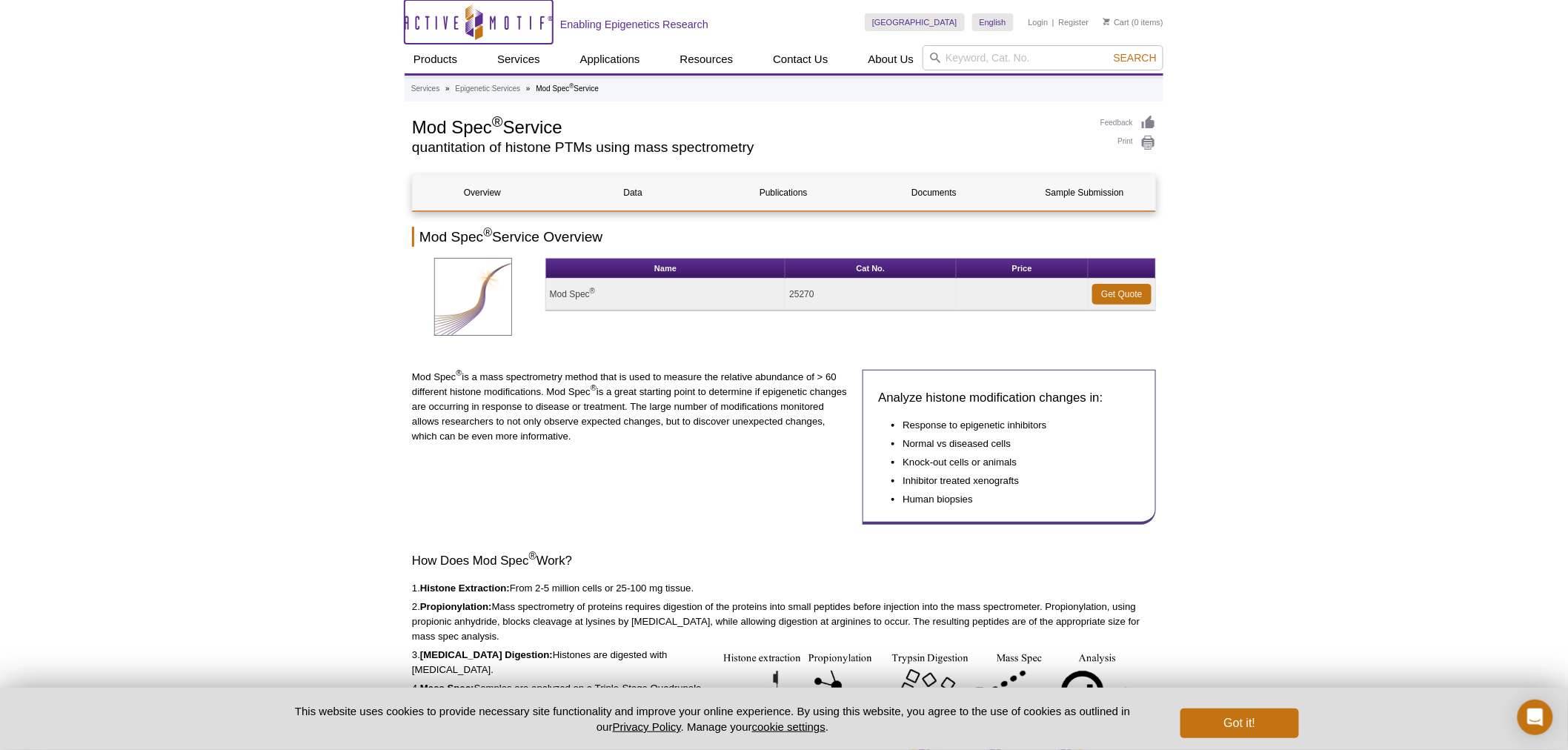
click at [452, 16] on icon "Active Motif Logo" at bounding box center [478, 22] width 148 height 36
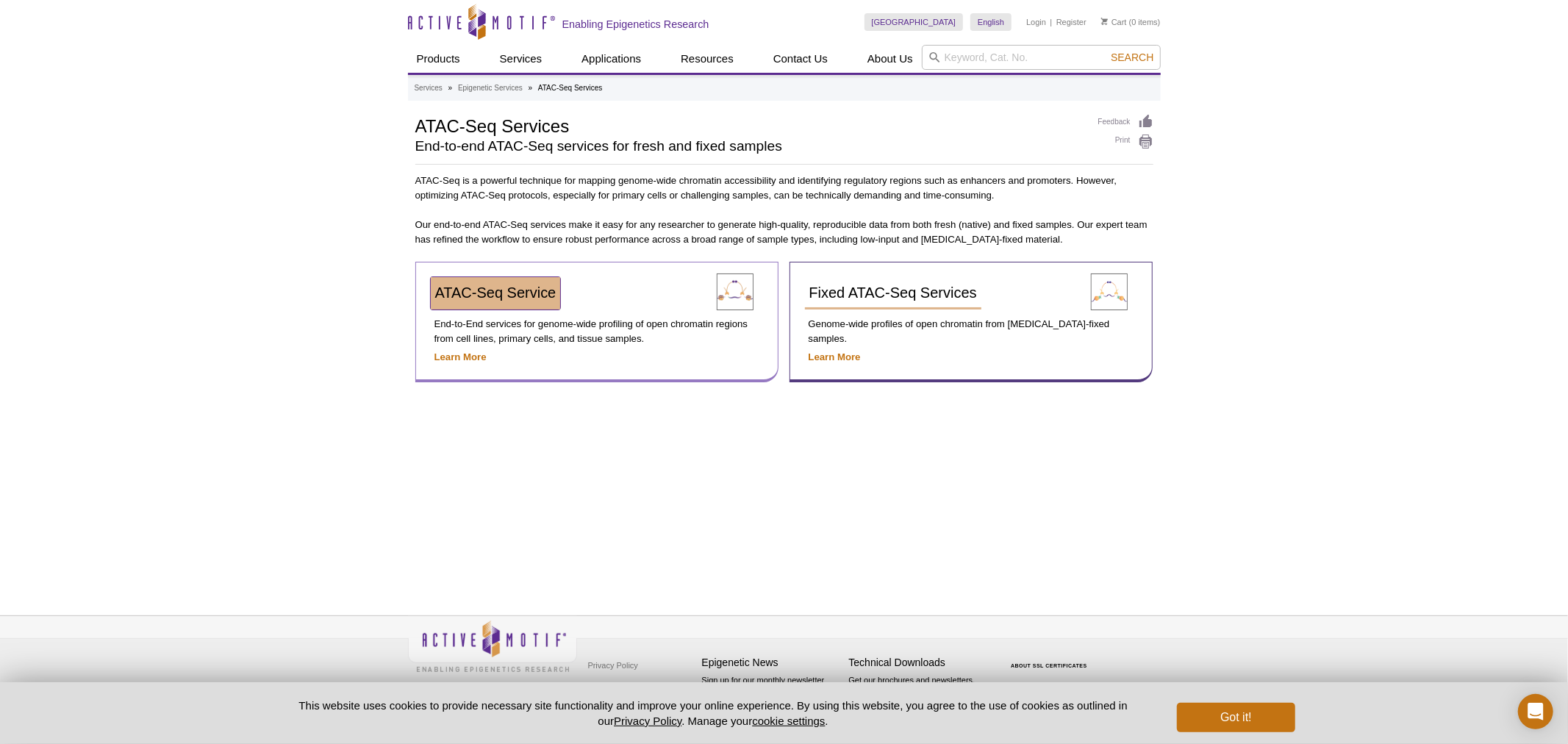
click at [526, 285] on span "ATAC-Seq Service" at bounding box center [495, 292] width 121 height 16
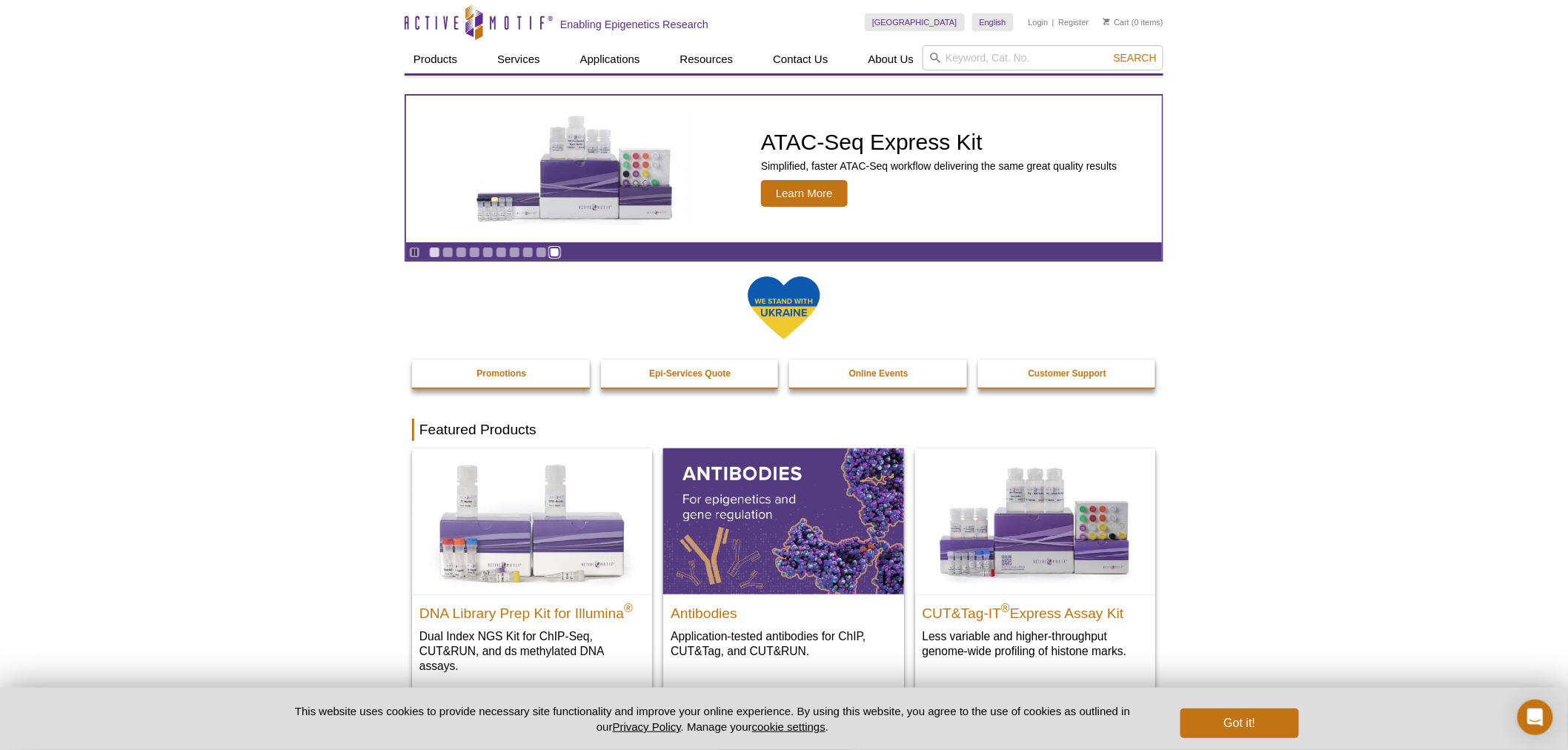
click at [559, 252] on link "Go to slide 10" at bounding box center [554, 252] width 11 height 11
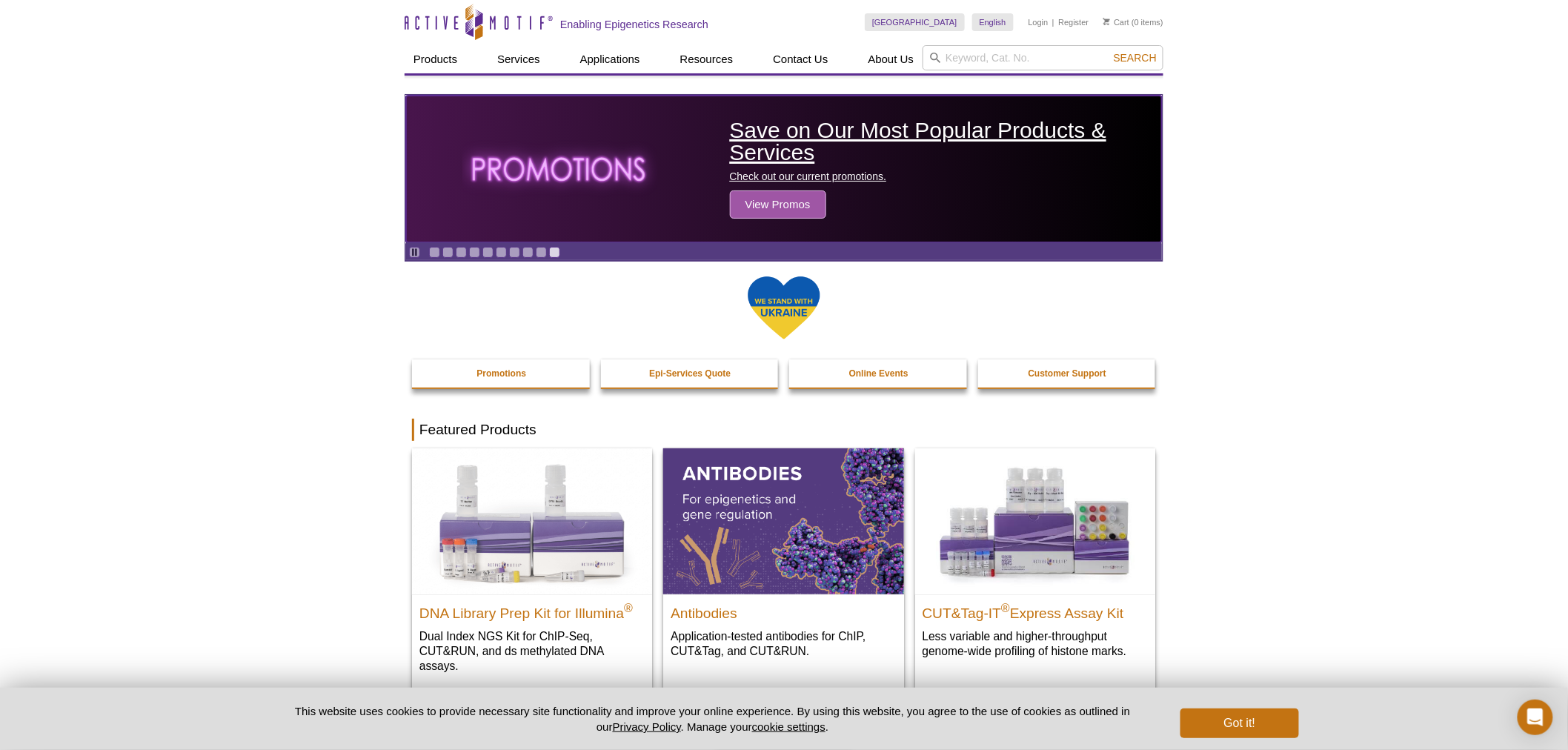
click at [775, 191] on span "View Promos" at bounding box center [777, 205] width 96 height 28
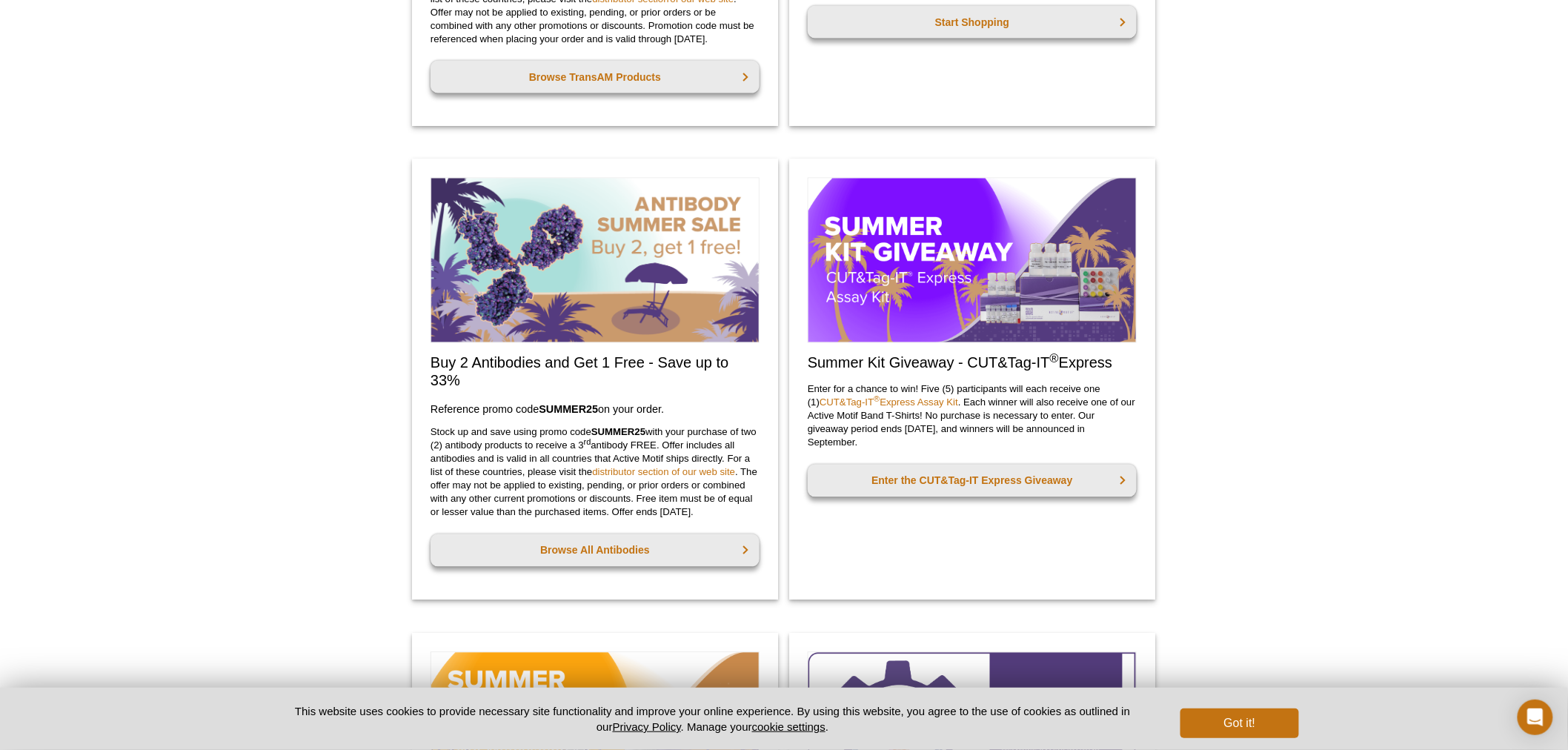
scroll to position [1070, 0]
